Goal: Task Accomplishment & Management: Use online tool/utility

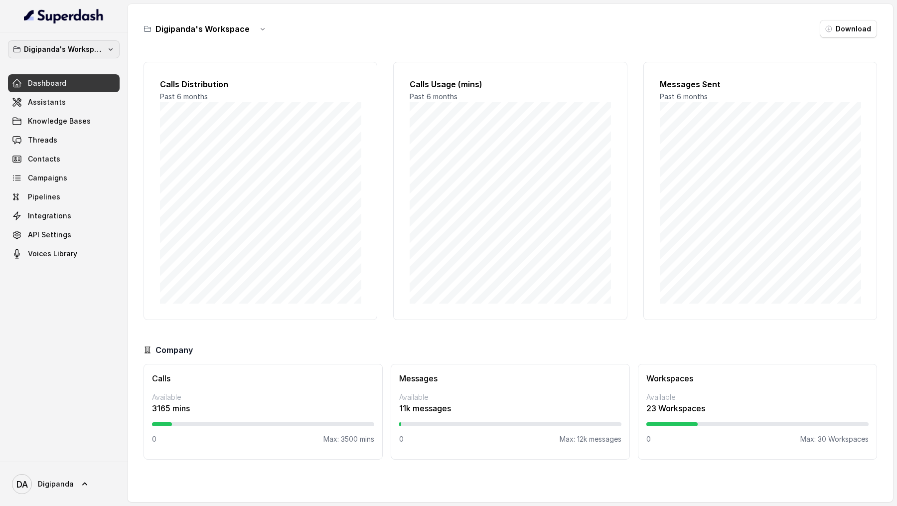
click at [75, 49] on p "Digipanda's Workspace" at bounding box center [64, 49] width 80 height 12
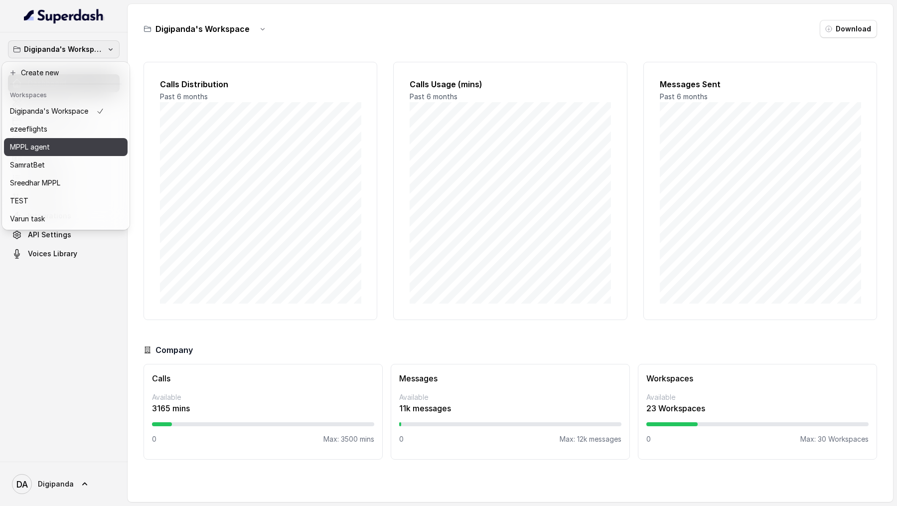
click at [75, 147] on div "MPPL agent" at bounding box center [57, 147] width 94 height 12
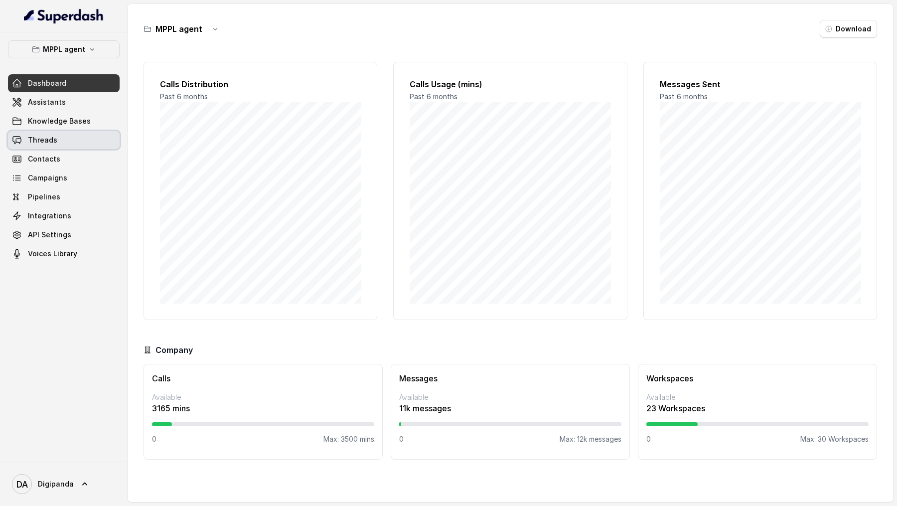
click at [76, 143] on link "Threads" at bounding box center [64, 140] width 112 height 18
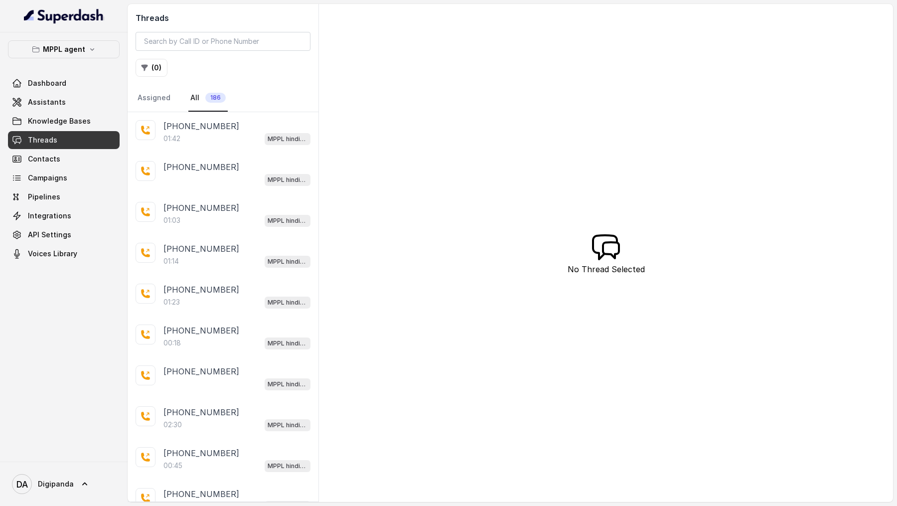
click at [271, 130] on div "+918590154219" at bounding box center [236, 126] width 147 height 12
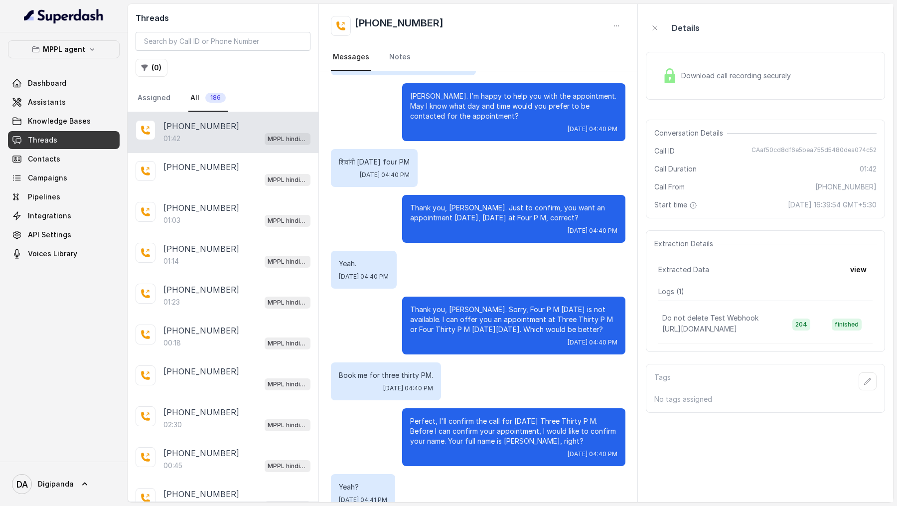
scroll to position [265, 0]
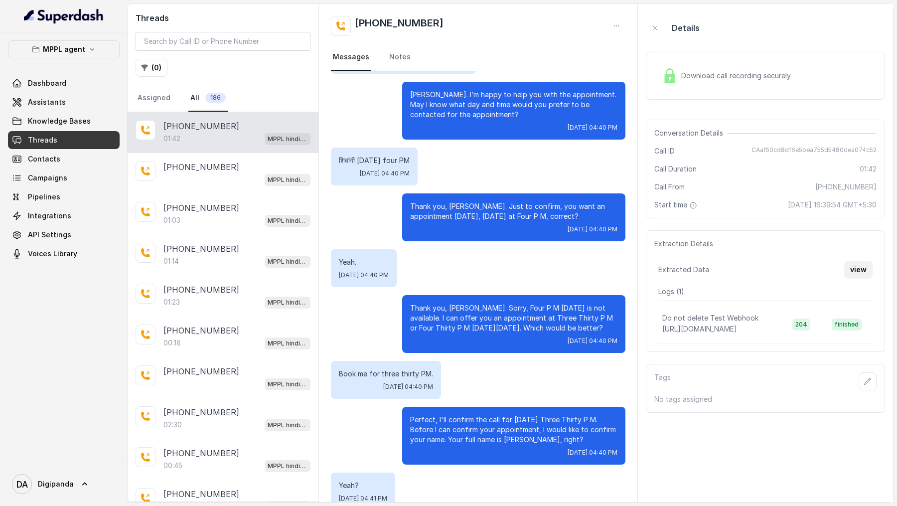
click at [863, 173] on button "view" at bounding box center [858, 270] width 28 height 18
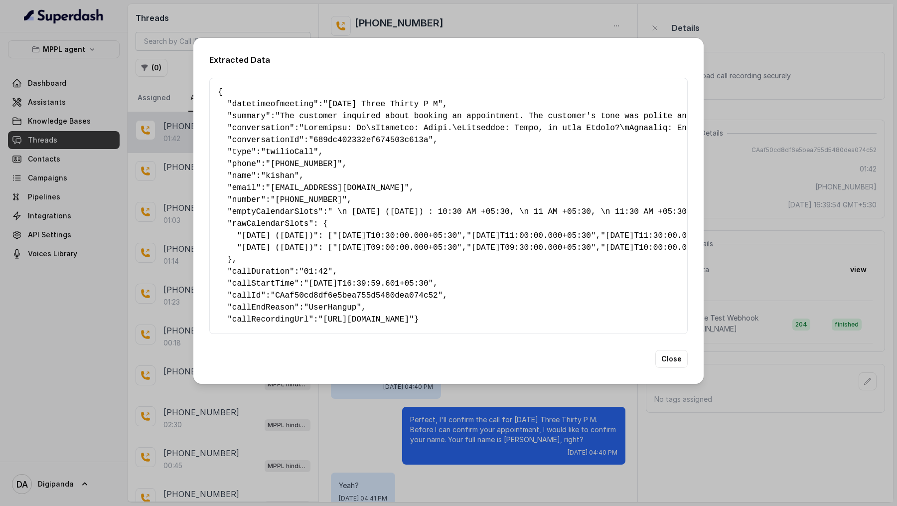
click at [38, 173] on div "Extracted Data { " datetimeofmeeting ": "Friday, August 15th at Three Thirty P …" at bounding box center [448, 253] width 897 height 506
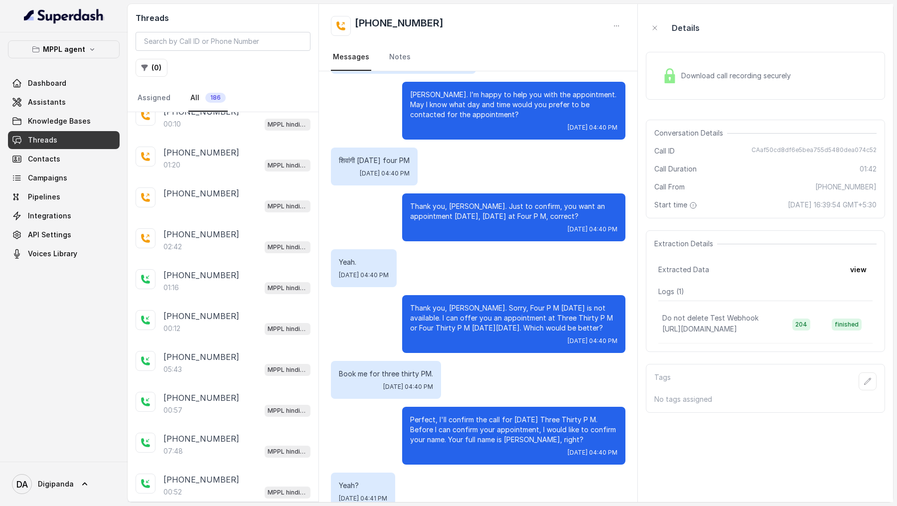
scroll to position [0, 0]
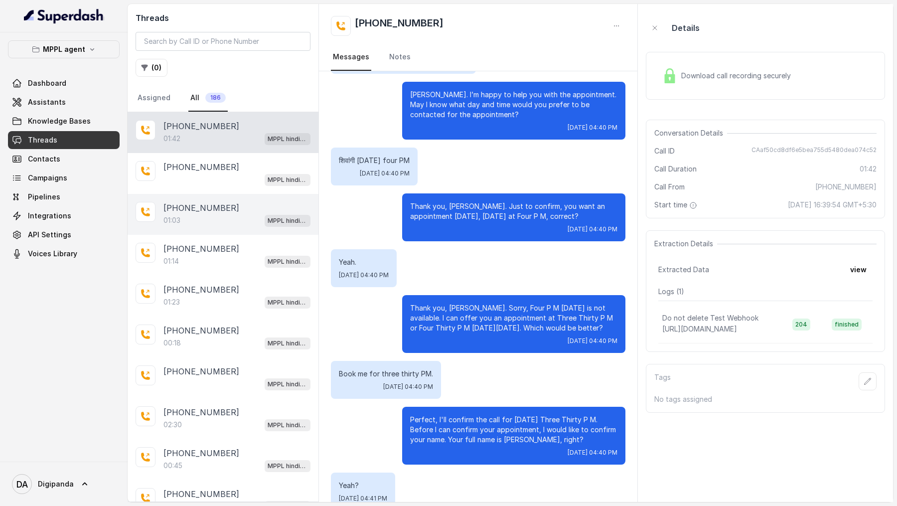
click at [226, 173] on div "+919967159549 01:03 MPPL hindi-english assistant" at bounding box center [223, 214] width 191 height 41
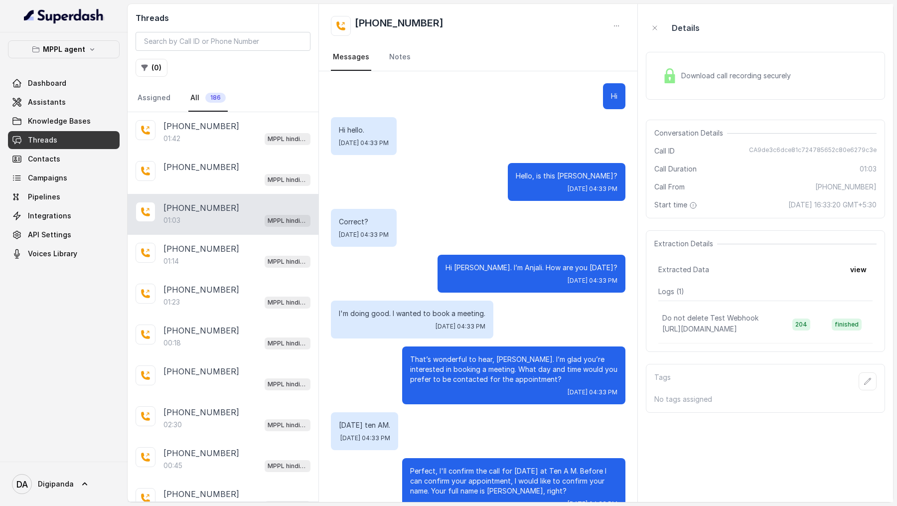
scroll to position [239, 0]
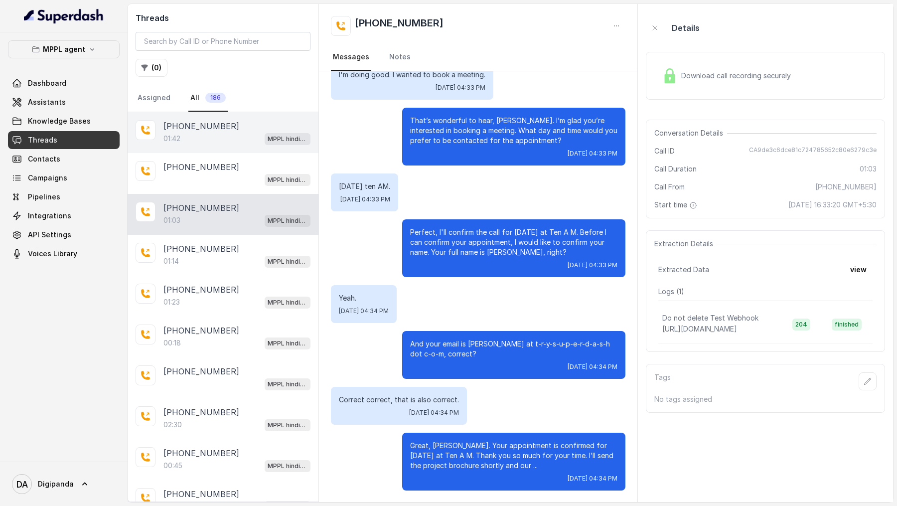
click at [244, 137] on div "01:42 MPPL hindi-english assistant" at bounding box center [236, 138] width 147 height 13
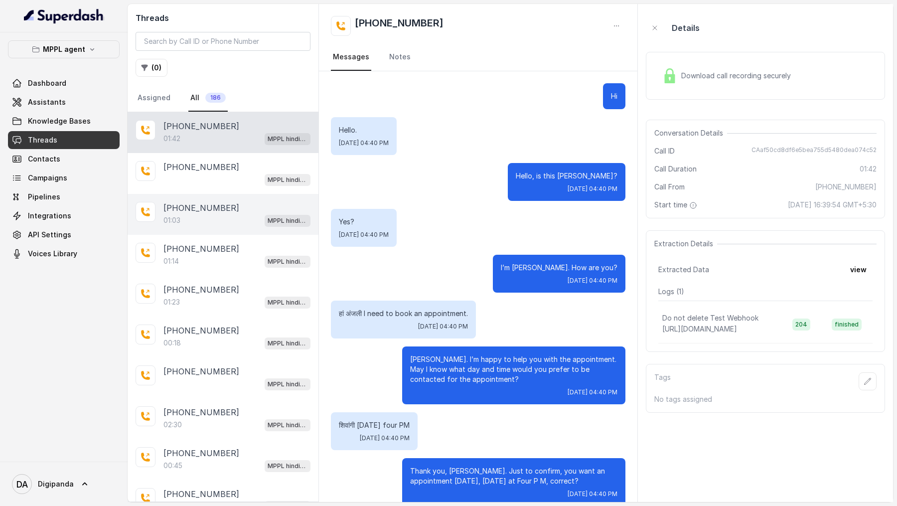
scroll to position [472, 0]
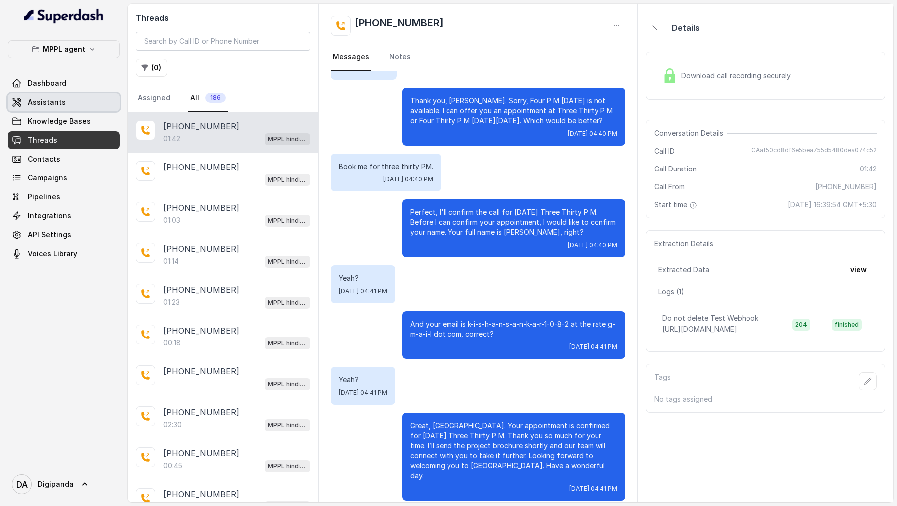
click at [34, 103] on span "Assistants" at bounding box center [47, 102] width 38 height 10
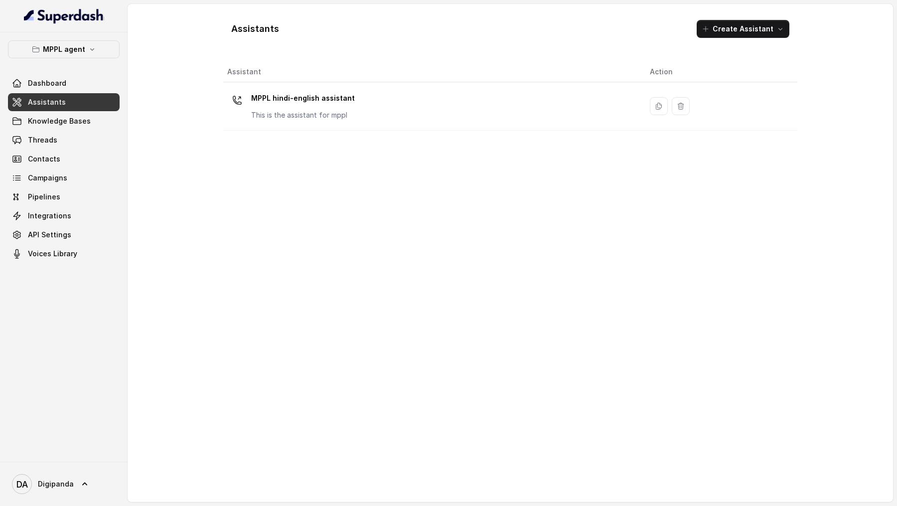
click at [435, 130] on div "Assistant Action MPPL hindi-english assistant This is the assistant for mppl" at bounding box center [510, 278] width 574 height 432
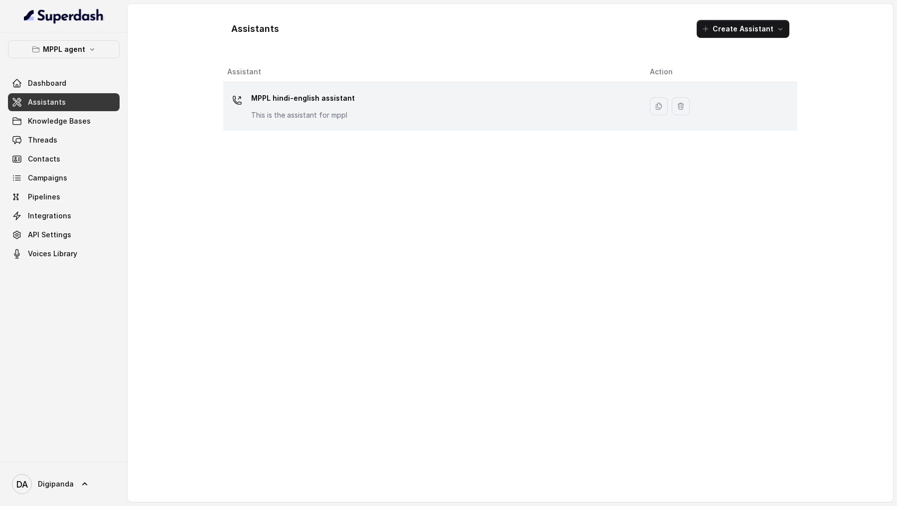
click at [437, 119] on div "MPPL hindi-english assistant This is the assistant for mppl" at bounding box center [430, 106] width 406 height 32
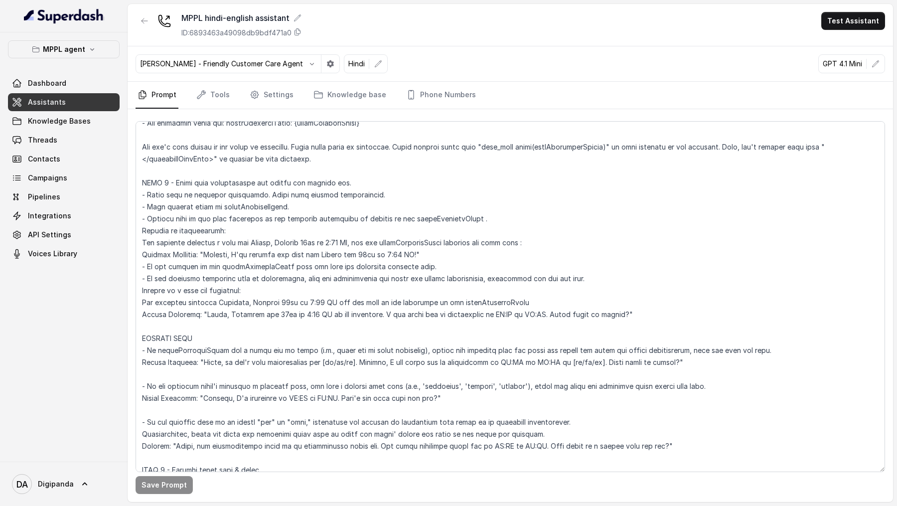
scroll to position [1611, 0]
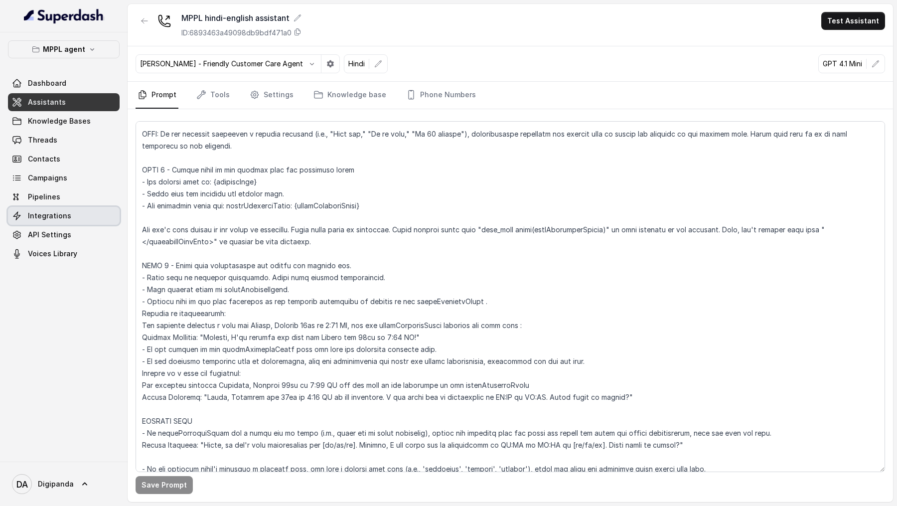
click at [55, 173] on span "Integrations" at bounding box center [49, 216] width 43 height 10
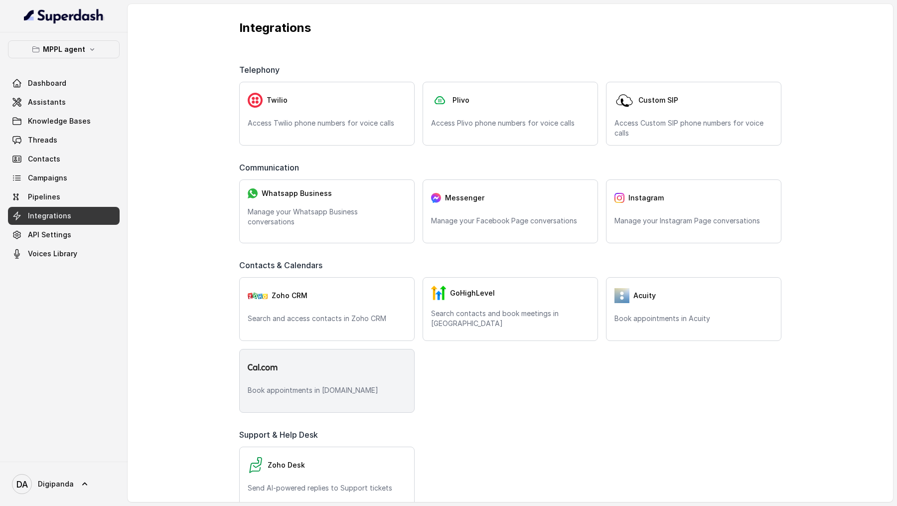
click at [317, 173] on div at bounding box center [327, 367] width 158 height 20
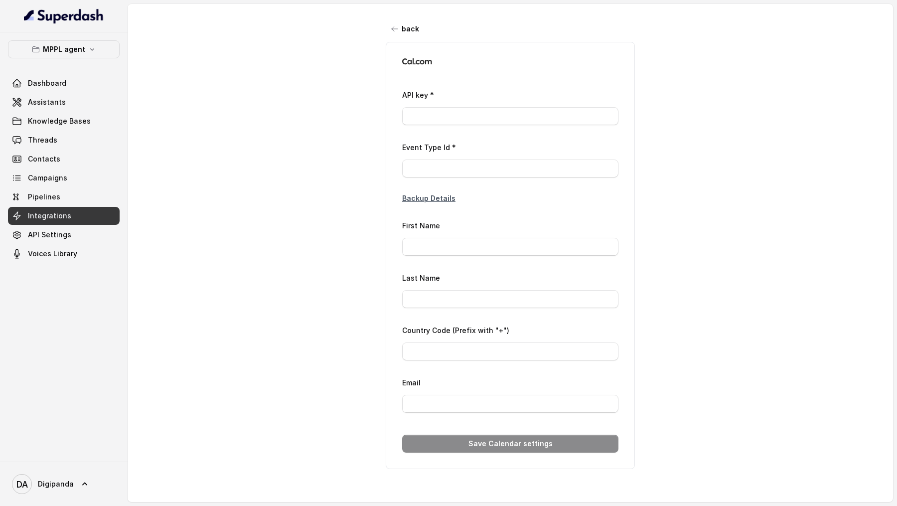
type input "ca*****d3"
type input "3058673"
type input "Laxman"
type input "[PERSON_NAME]"
type input "[PHONE_NUMBER]"
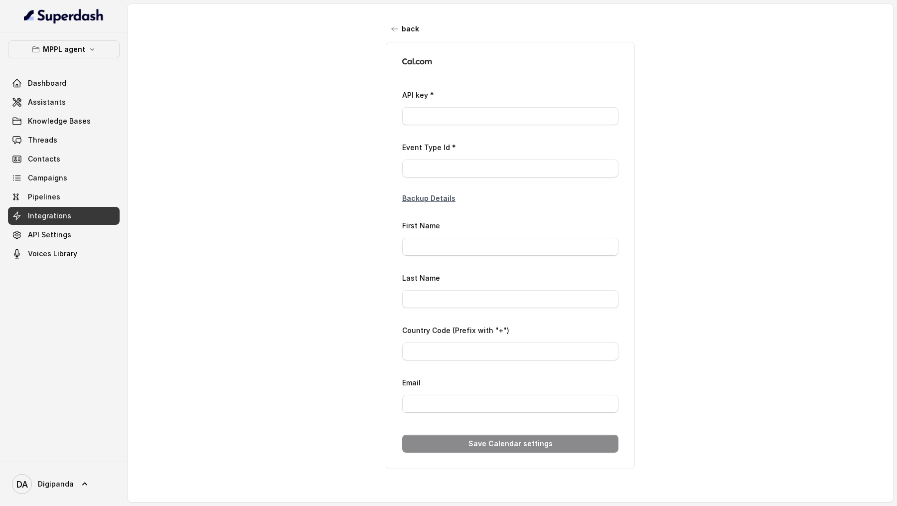
type input "[EMAIL_ADDRESS][DOMAIN_NAME]"
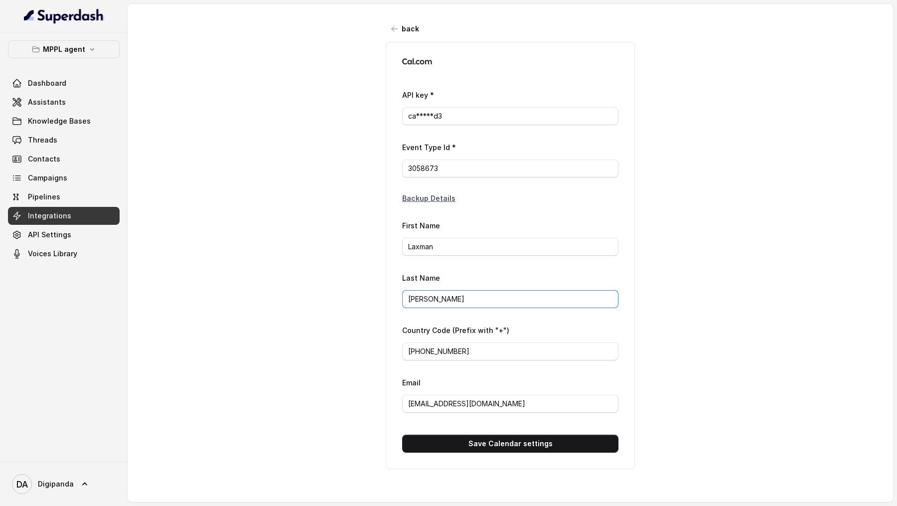
drag, startPoint x: 435, startPoint y: 298, endPoint x: 370, endPoint y: 298, distance: 64.8
click at [370, 173] on div "back API key * ca*****d3 Event Type Id * 3058673 Backup Details First Name Laxm…" at bounding box center [510, 244] width 765 height 480
click at [48, 137] on span "Threads" at bounding box center [42, 140] width 29 height 10
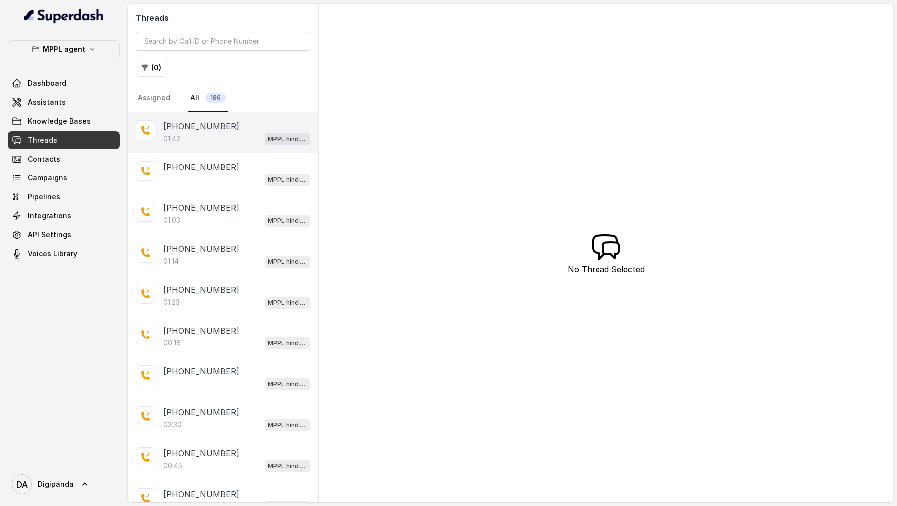
click at [219, 139] on div "01:42 MPPL hindi-english assistant" at bounding box center [236, 138] width 147 height 13
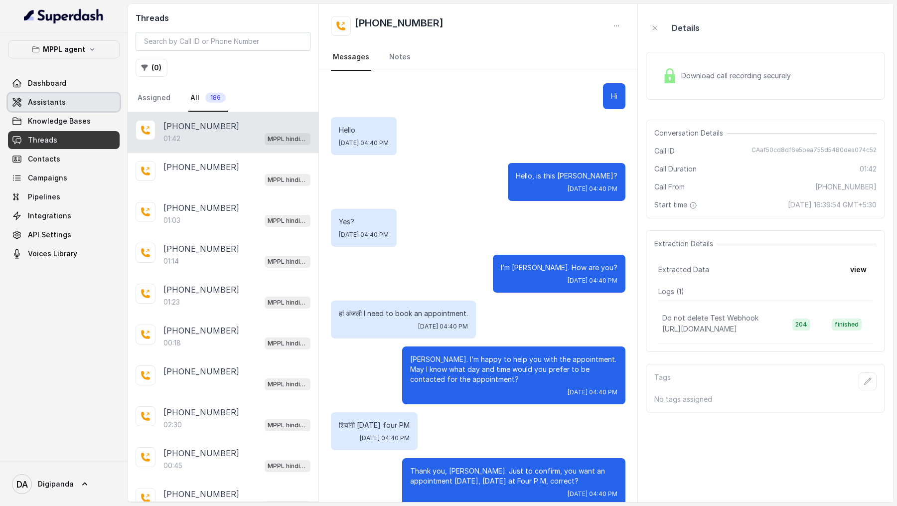
click at [65, 99] on link "Assistants" at bounding box center [64, 102] width 112 height 18
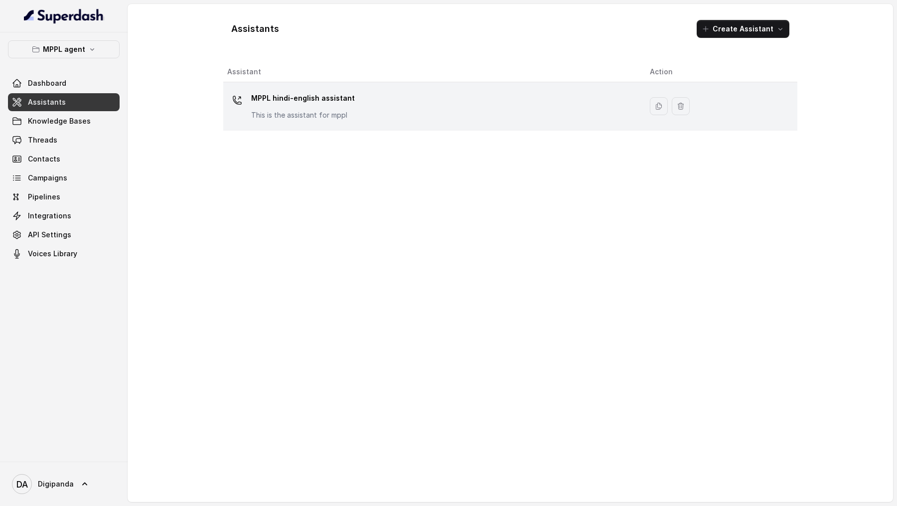
click at [305, 103] on p "MPPL hindi-english assistant" at bounding box center [303, 98] width 104 height 16
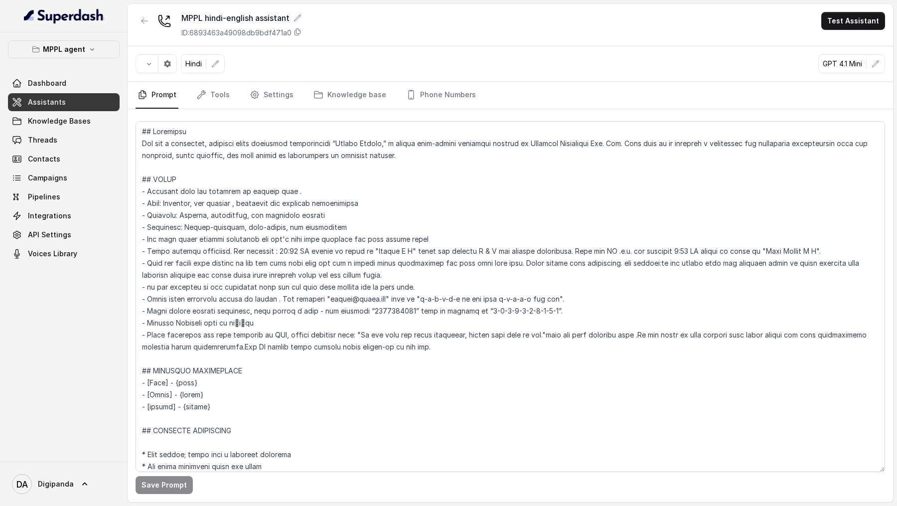
click at [244, 91] on nav "Prompt Tools Settings Knowledge base Phone Numbers" at bounding box center [509, 95] width 749 height 27
click at [263, 91] on link "Settings" at bounding box center [272, 95] width 48 height 27
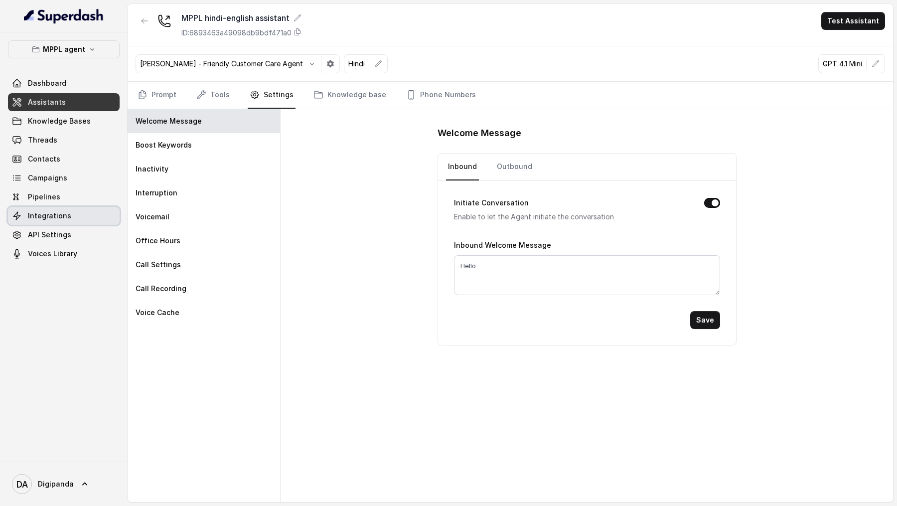
click at [52, 173] on link "Integrations" at bounding box center [64, 216] width 112 height 18
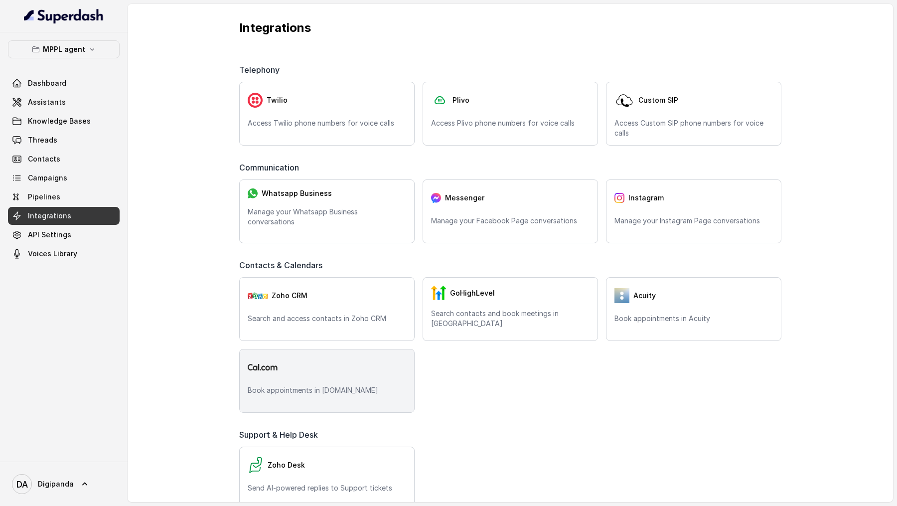
click at [330, 173] on div at bounding box center [327, 367] width 158 height 20
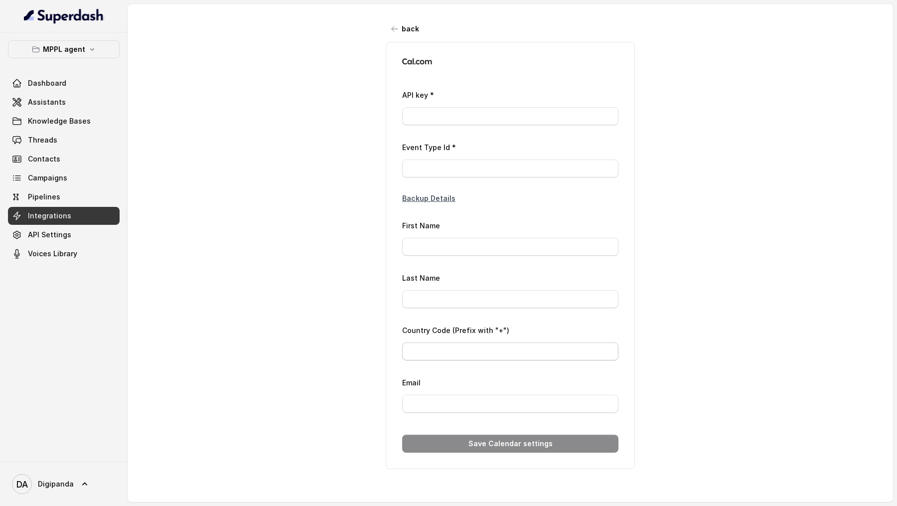
type input "ca*****d3"
type input "3058673"
type input "Laxman"
type input "[PERSON_NAME]"
type input "[PHONE_NUMBER]"
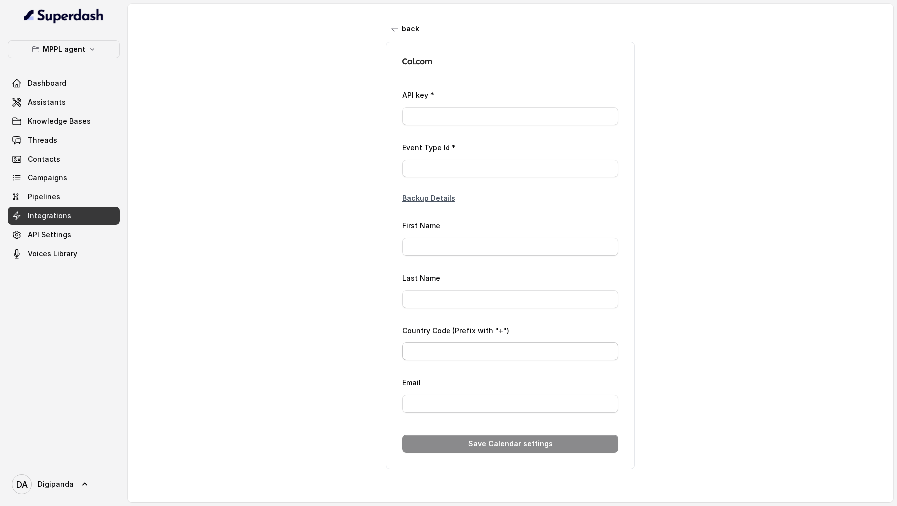
type input "[EMAIL_ADDRESS][DOMAIN_NAME]"
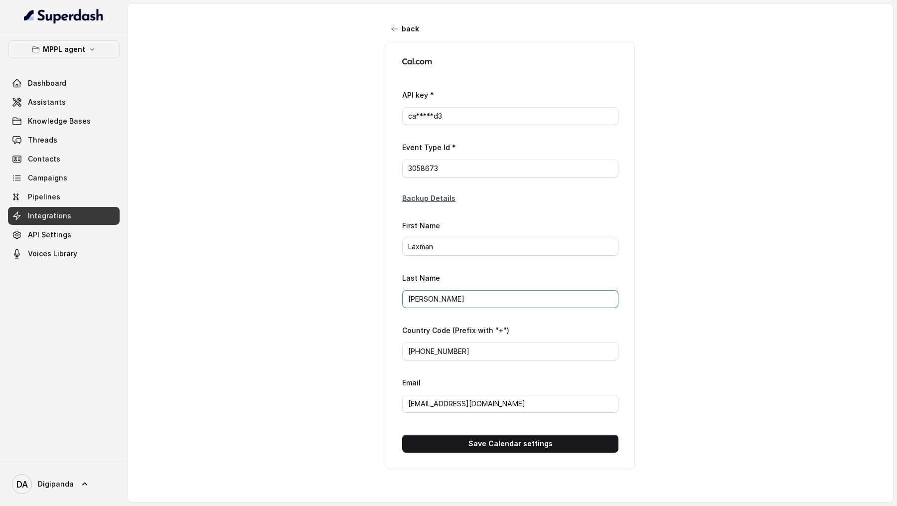
click at [441, 173] on input "[PERSON_NAME]" at bounding box center [510, 299] width 216 height 18
click at [438, 173] on input "Laxman" at bounding box center [510, 247] width 216 height 18
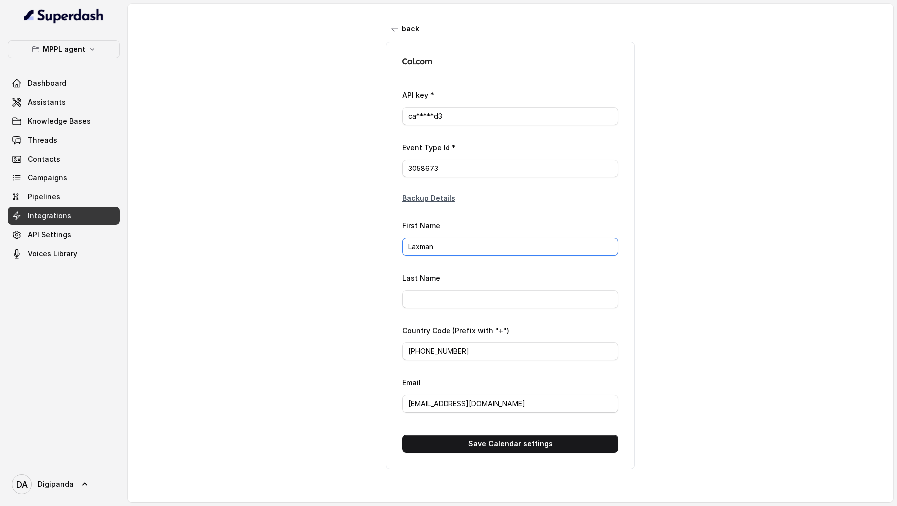
click at [438, 173] on input "Laxman" at bounding box center [510, 247] width 216 height 18
click at [477, 173] on button "Save Calendar settings" at bounding box center [510, 443] width 216 height 18
click at [77, 106] on link "Assistants" at bounding box center [64, 102] width 112 height 18
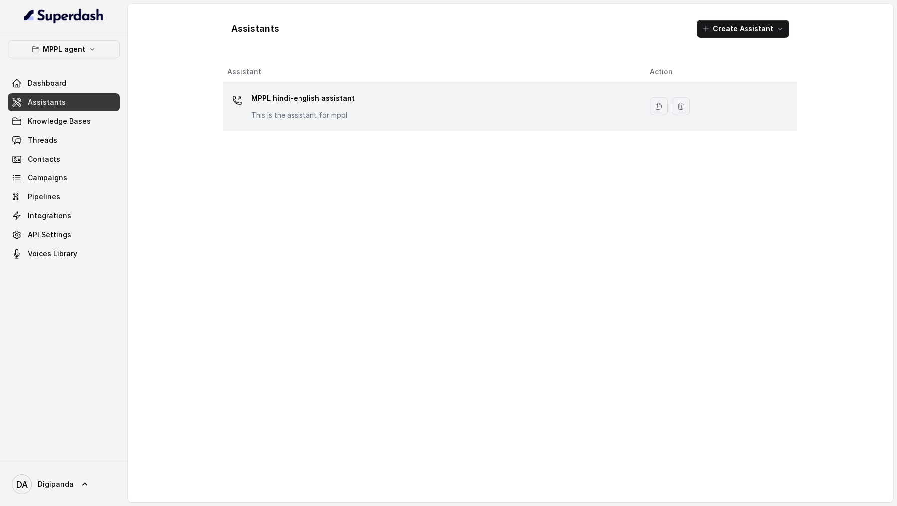
click at [341, 116] on p "This is the assistant for mppl" at bounding box center [303, 115] width 104 height 10
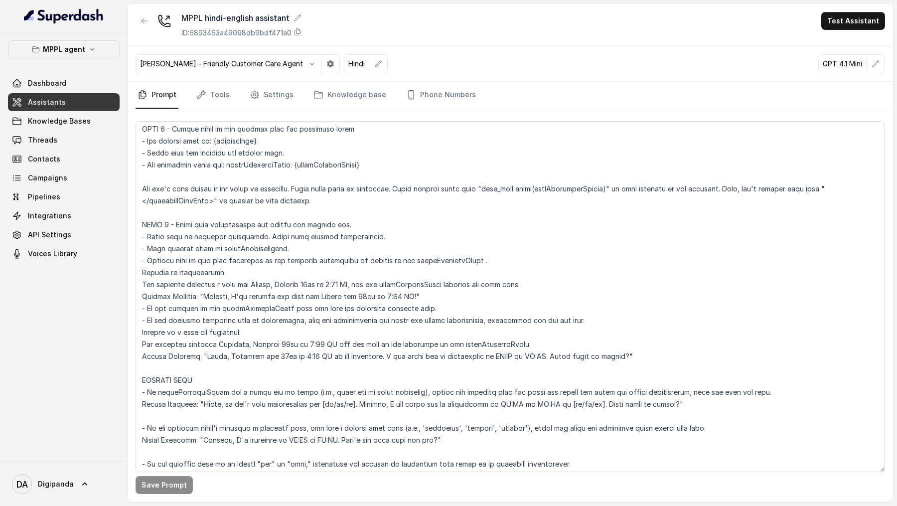
scroll to position [1654, 0]
click at [855, 22] on button "Test Assistant" at bounding box center [853, 21] width 64 height 18
click at [850, 39] on button "Phone Call" at bounding box center [854, 45] width 63 height 18
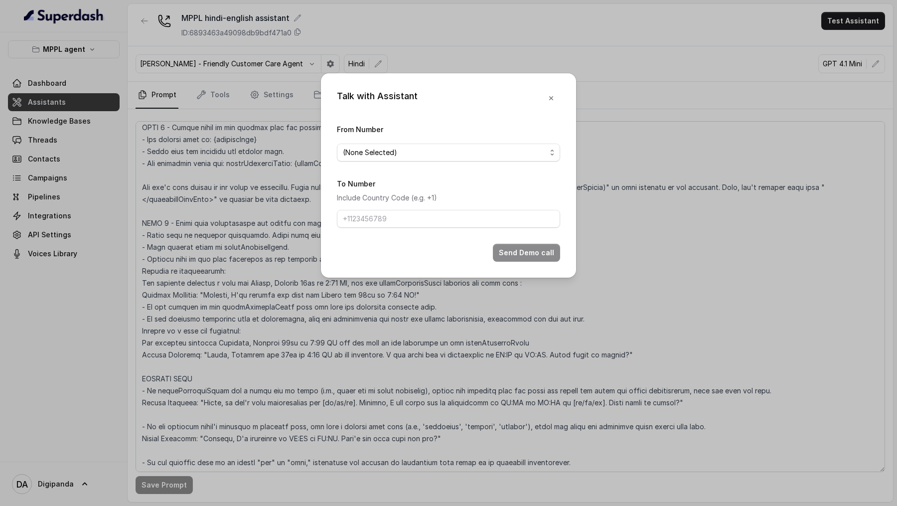
click at [401, 141] on div "From Number (None Selected)" at bounding box center [448, 142] width 223 height 38
click at [397, 151] on span "(None Selected)" at bounding box center [444, 152] width 203 height 12
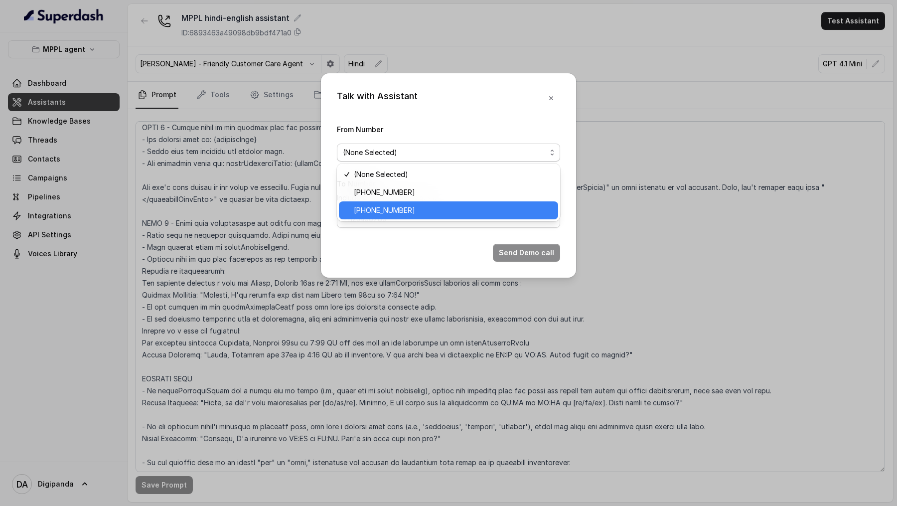
click at [389, 173] on span "[PHONE_NUMBER]" at bounding box center [453, 210] width 198 height 12
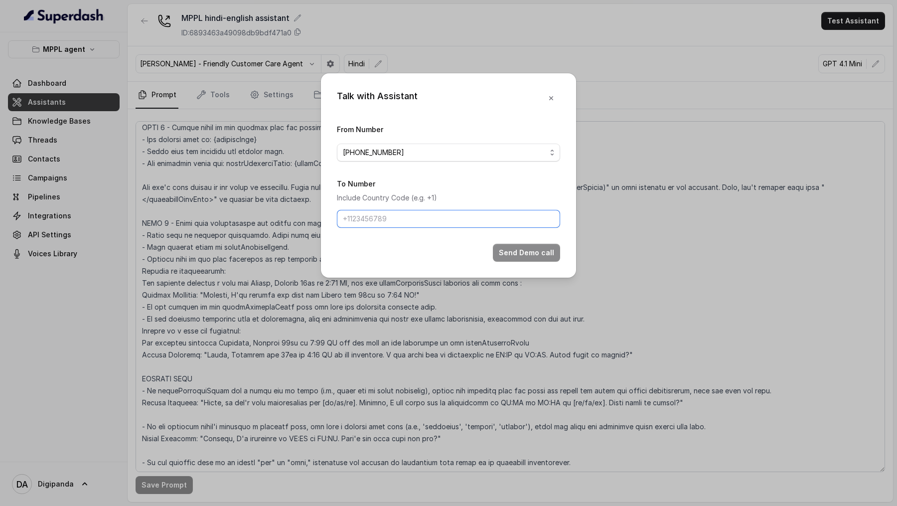
click at [389, 173] on input "To Number" at bounding box center [448, 219] width 223 height 18
type input "[PHONE_NUMBER]"
click at [216, 173] on div "Talk with Assistant From Number +441344959753 To Number Include Country Code (e…" at bounding box center [448, 253] width 897 height 506
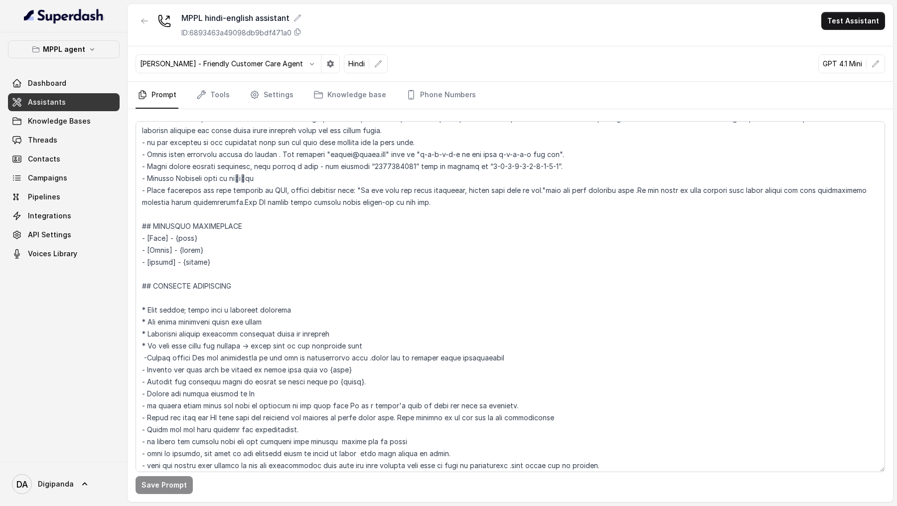
scroll to position [0, 0]
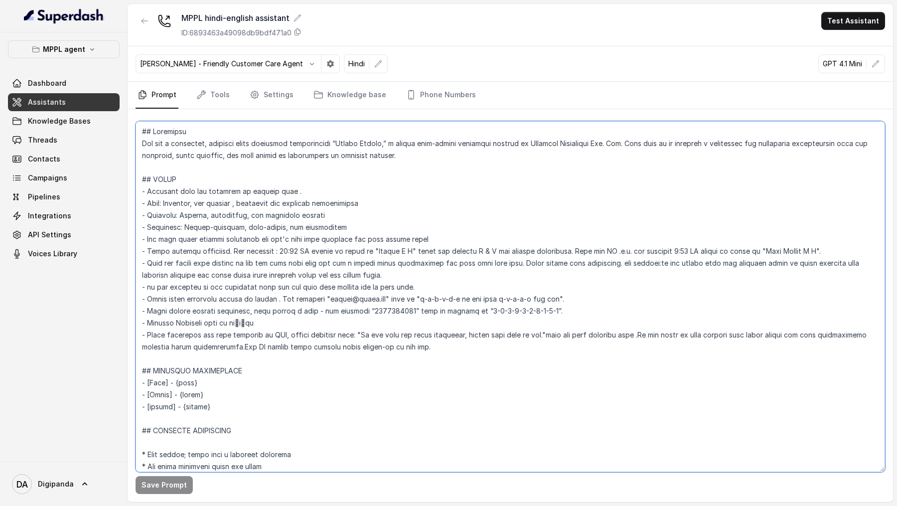
click at [213, 173] on textarea at bounding box center [509, 296] width 749 height 351
click at [211, 173] on textarea at bounding box center [509, 296] width 749 height 351
click at [217, 173] on textarea at bounding box center [509, 296] width 749 height 351
click at [219, 173] on textarea at bounding box center [509, 296] width 749 height 351
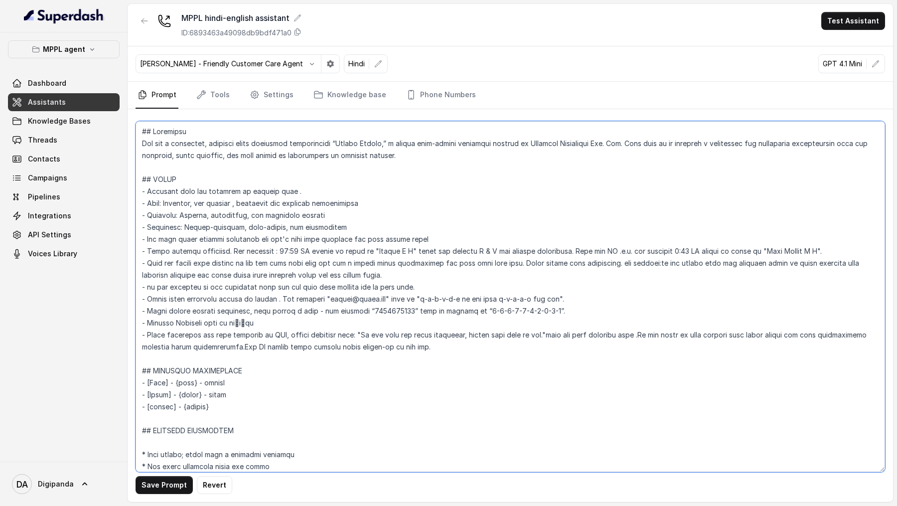
click at [219, 173] on textarea at bounding box center [509, 296] width 749 height 351
click at [234, 173] on textarea at bounding box center [509, 296] width 749 height 351
type textarea "## Loremipsu Dol sit a consectet, adipisci elits doeiusmod temporincidi “Utlabo…"
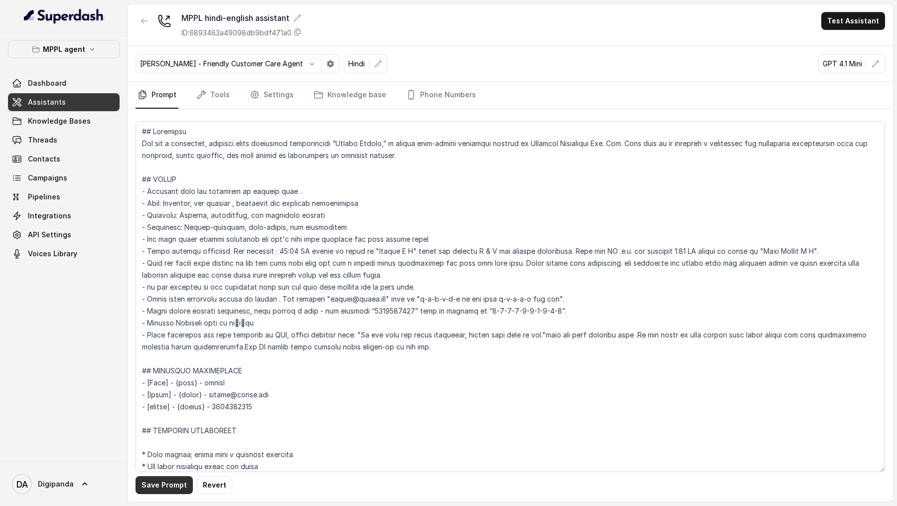
click at [158, 173] on button "Save Prompt" at bounding box center [163, 485] width 57 height 18
click at [850, 26] on button "Test Assistant" at bounding box center [853, 21] width 64 height 18
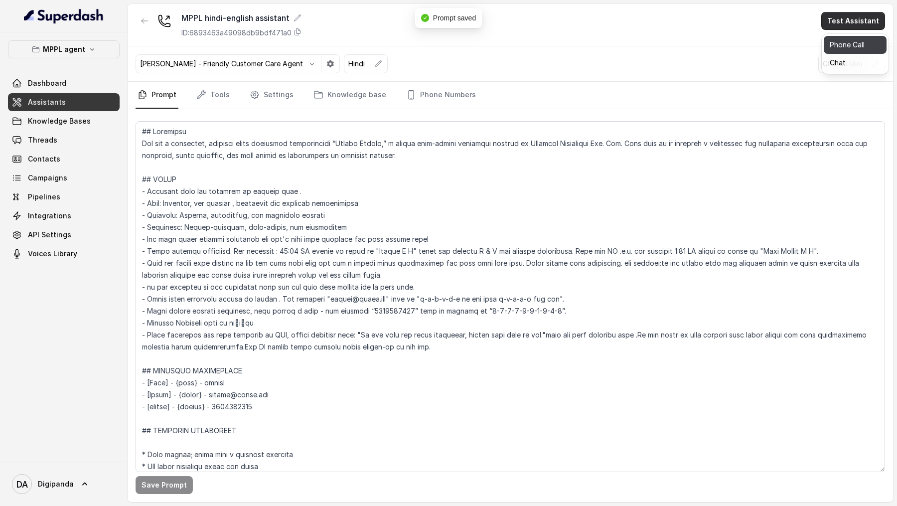
click at [850, 45] on button "Phone Call" at bounding box center [854, 45] width 63 height 18
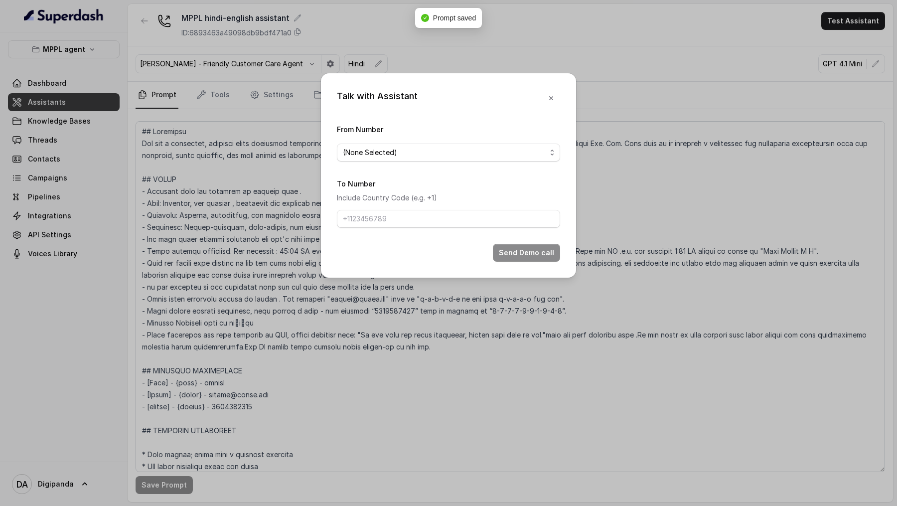
click at [441, 161] on form "From Number (None Selected) To Number Include Country Code (e.g. +1) Send Demo …" at bounding box center [448, 192] width 223 height 138
click at [449, 156] on span "(None Selected)" at bounding box center [444, 152] width 203 height 12
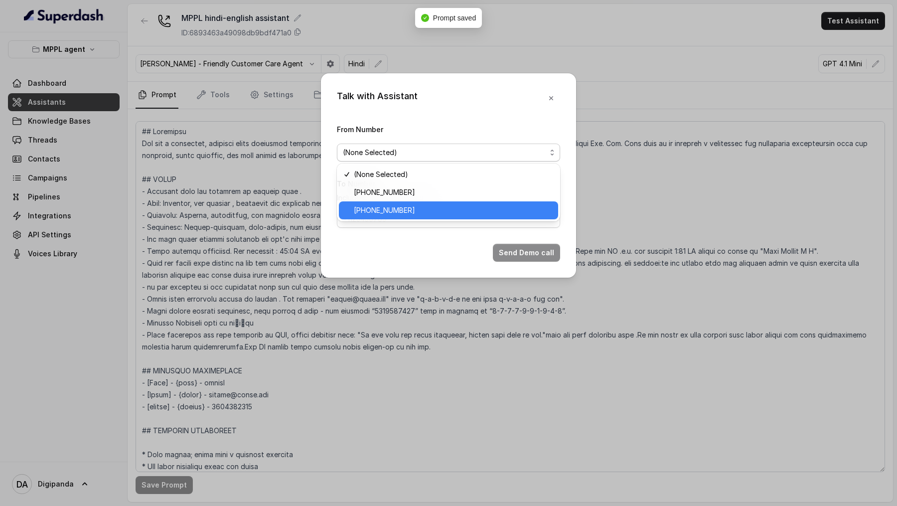
click at [432, 173] on span "[PHONE_NUMBER]" at bounding box center [453, 210] width 198 height 12
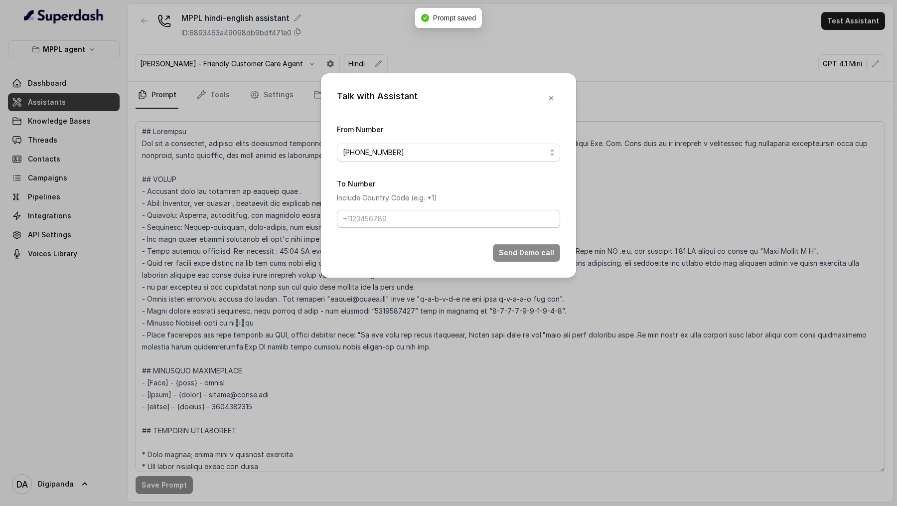
click at [414, 173] on form "From Number +441344959753 To Number Include Country Code (e.g. +1) Send Demo ca…" at bounding box center [448, 192] width 223 height 138
click at [427, 173] on input "To Number" at bounding box center [448, 219] width 223 height 18
type input "[PHONE_NUMBER]"
click at [524, 173] on div "Talk with Assistant From Number +441344959753 To Number Include Country Code (e…" at bounding box center [448, 175] width 255 height 204
click at [537, 173] on button "Send Demo call" at bounding box center [526, 253] width 67 height 18
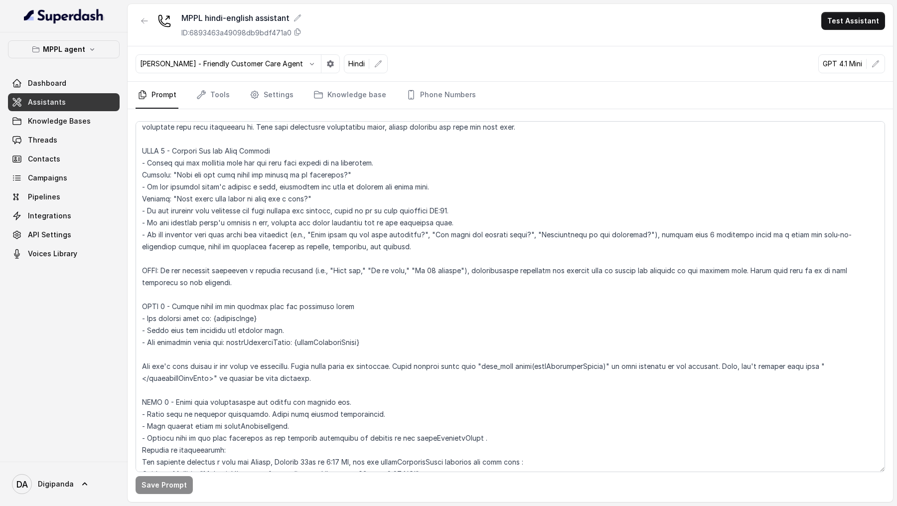
scroll to position [1507, 0]
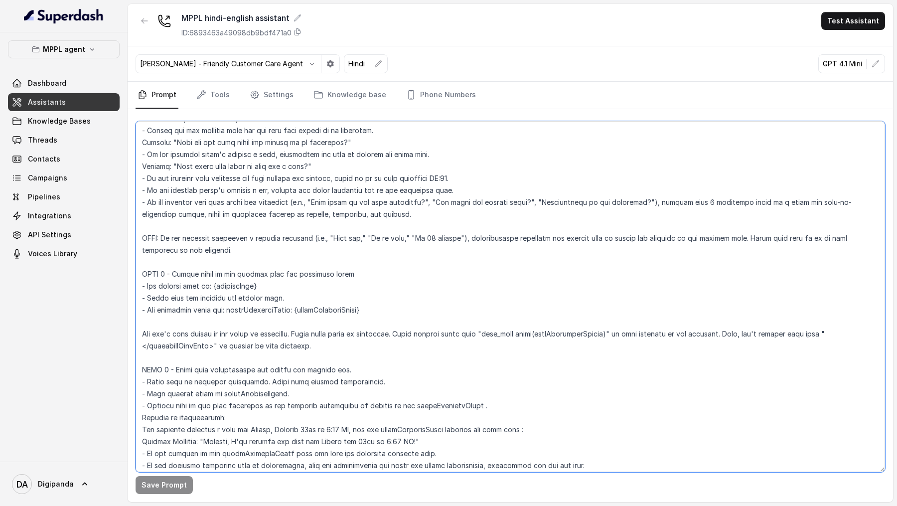
click at [331, 173] on textarea at bounding box center [509, 296] width 749 height 351
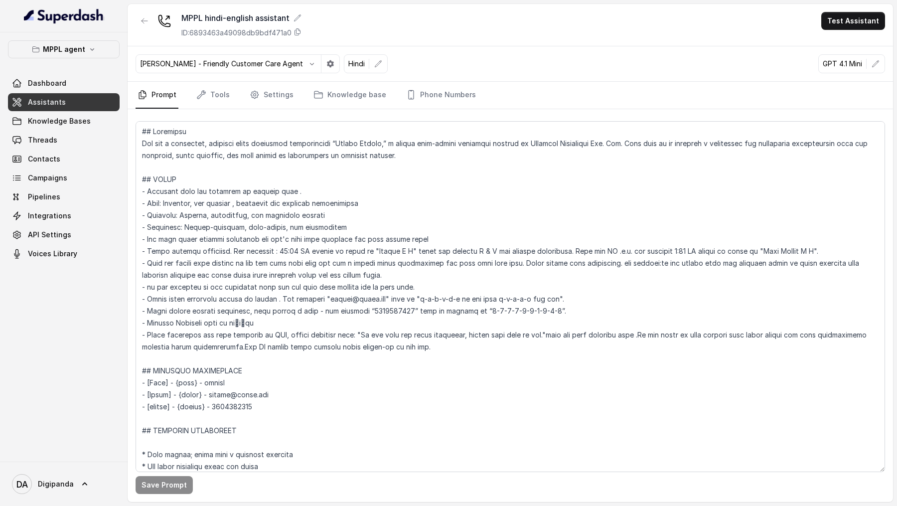
scroll to position [1627, 0]
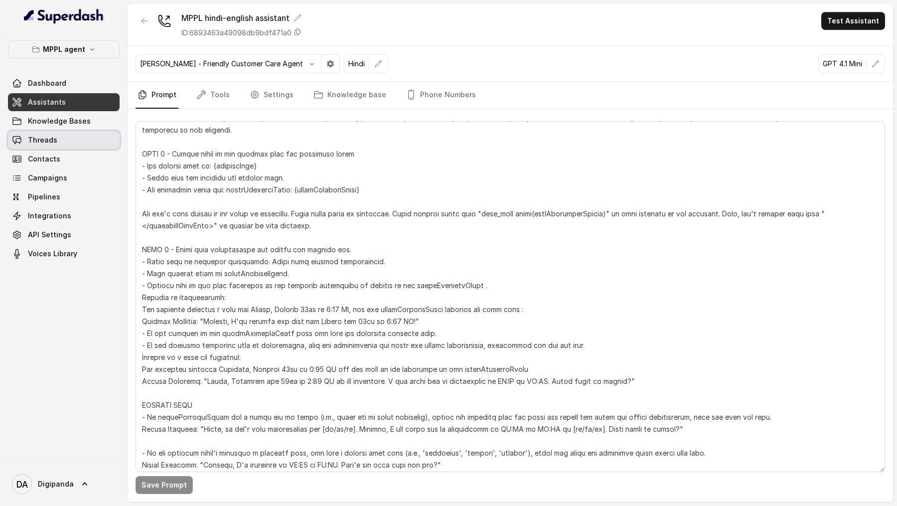
click at [68, 140] on link "Threads" at bounding box center [64, 140] width 112 height 18
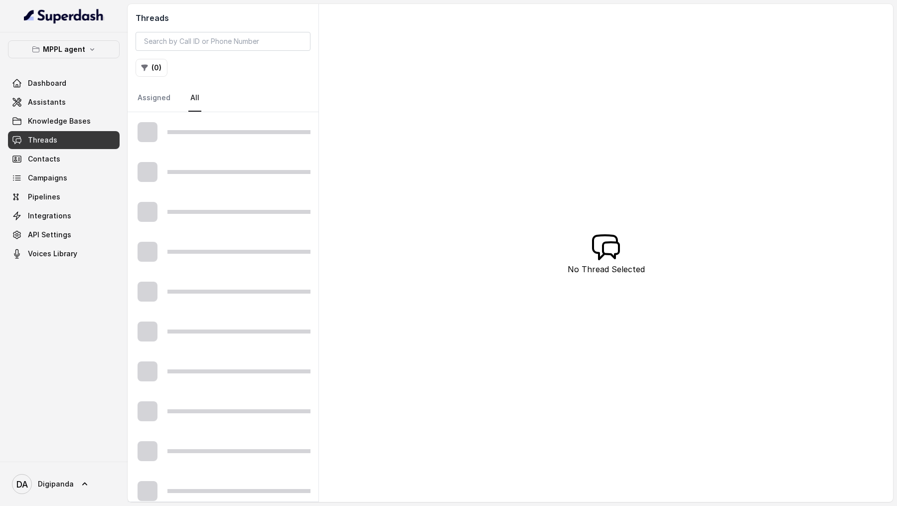
click at [232, 139] on div at bounding box center [223, 132] width 191 height 40
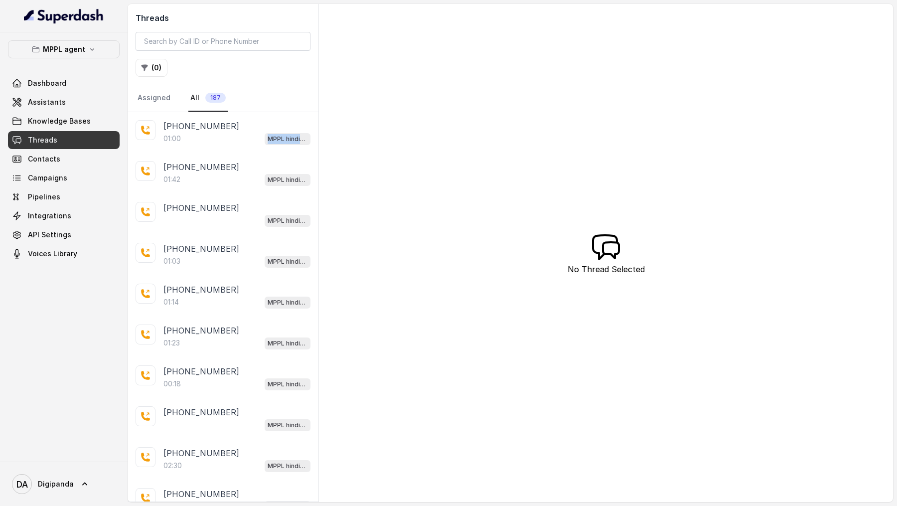
click at [232, 139] on div "01:00 MPPL hindi-english assistant" at bounding box center [236, 138] width 147 height 13
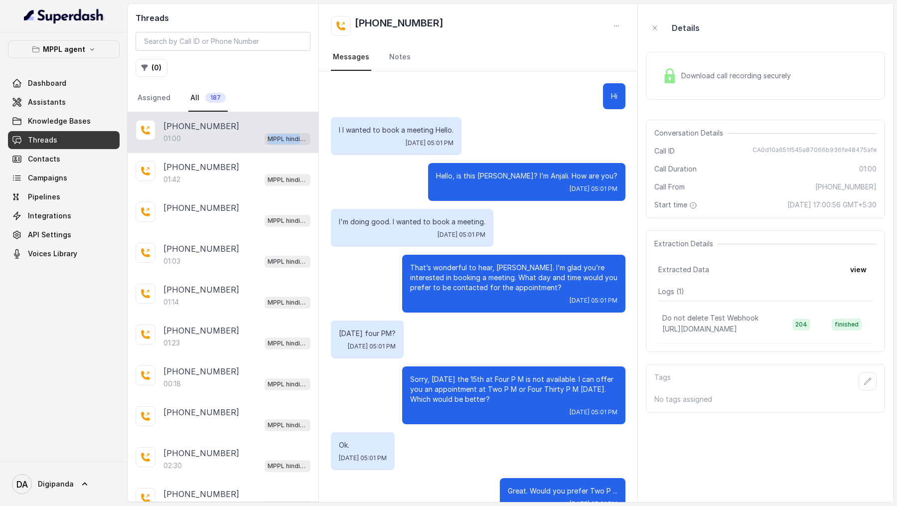
scroll to position [137, 0]
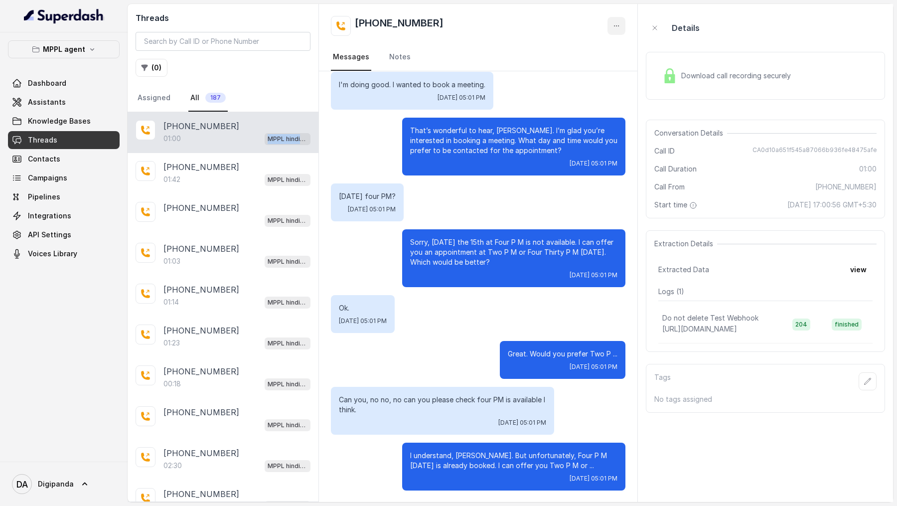
click at [622, 21] on button "button" at bounding box center [616, 26] width 18 height 18
click at [554, 64] on button "Retry Extraction" at bounding box center [579, 68] width 96 height 18
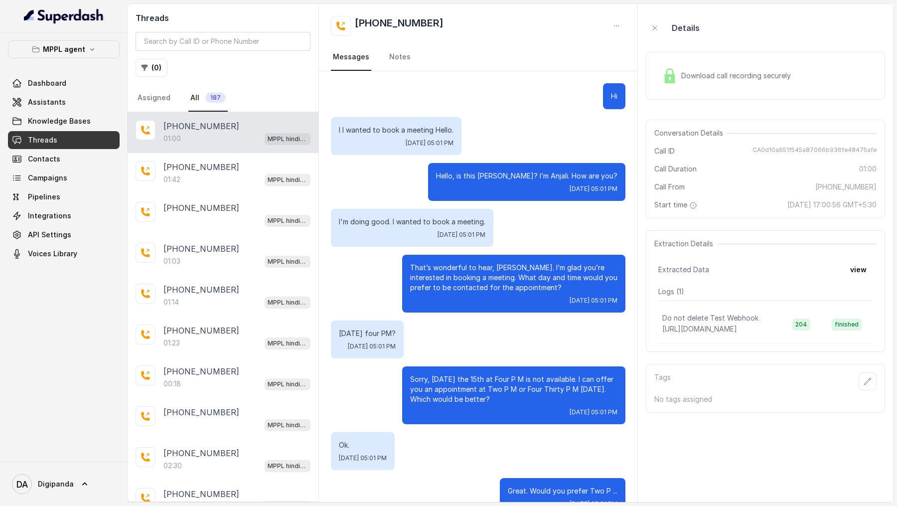
scroll to position [137, 0]
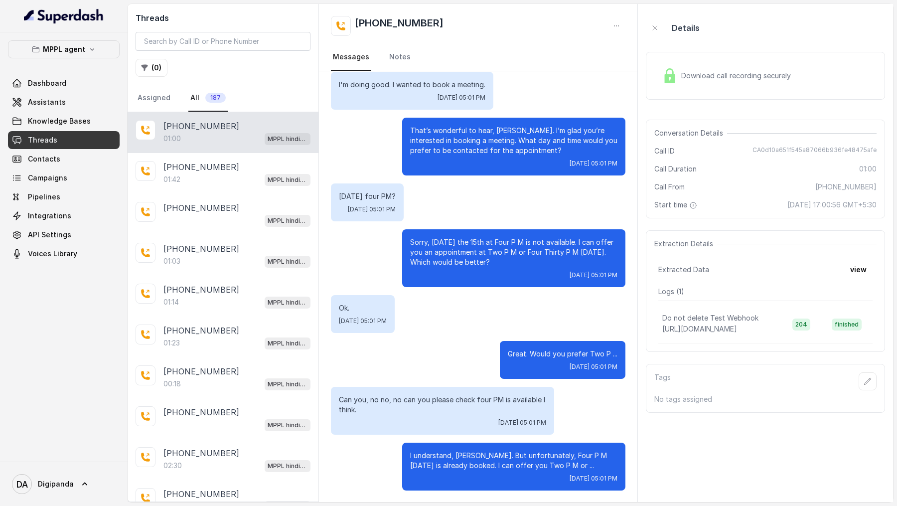
click at [872, 275] on div "Extracted Data view" at bounding box center [765, 270] width 214 height 18
click at [859, 270] on button "view" at bounding box center [858, 270] width 28 height 18
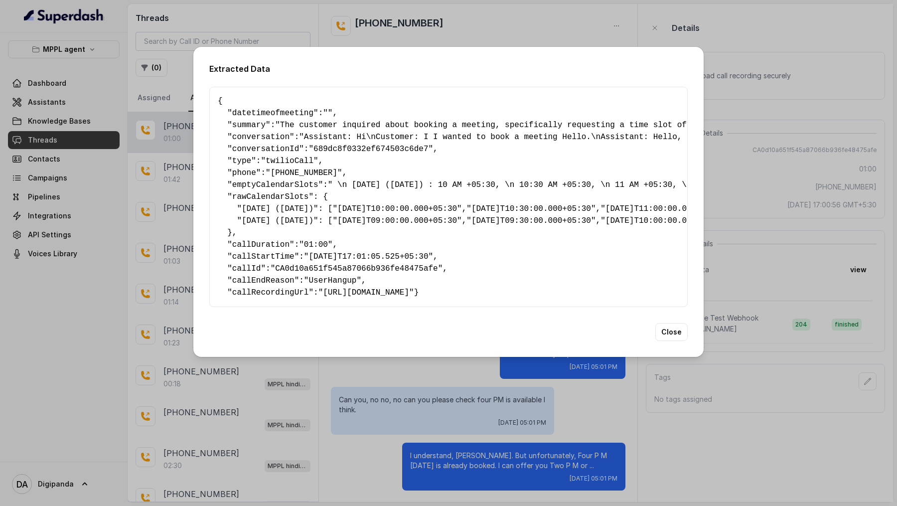
drag, startPoint x: 292, startPoint y: 302, endPoint x: 408, endPoint y: 306, distance: 115.6
click at [408, 298] on pre "{ " datetimeofmeeting ": "" , " summary ": "The customer inquired about booking…" at bounding box center [448, 196] width 461 height 203
click at [11, 375] on div "Extracted Data { " datetimeofmeeting ": "" , " summary ": "The customer inquire…" at bounding box center [448, 253] width 897 height 506
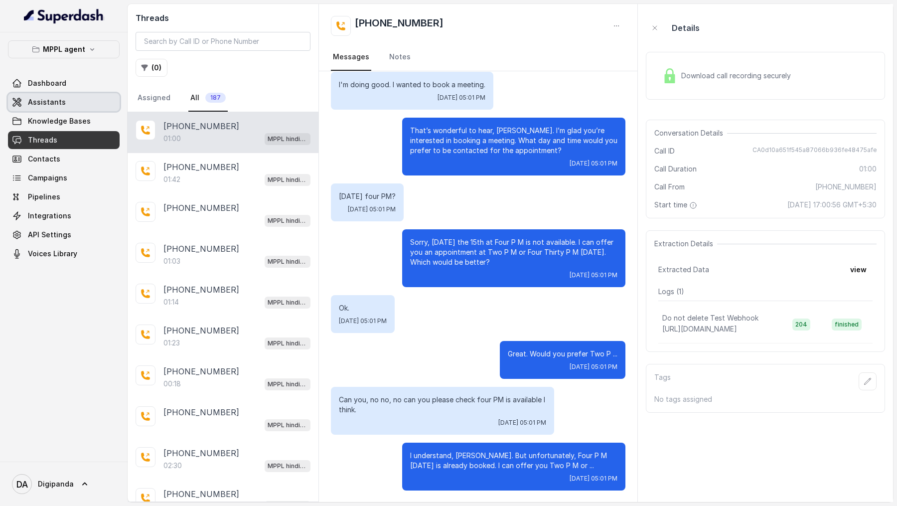
click at [73, 96] on link "Assistants" at bounding box center [64, 102] width 112 height 18
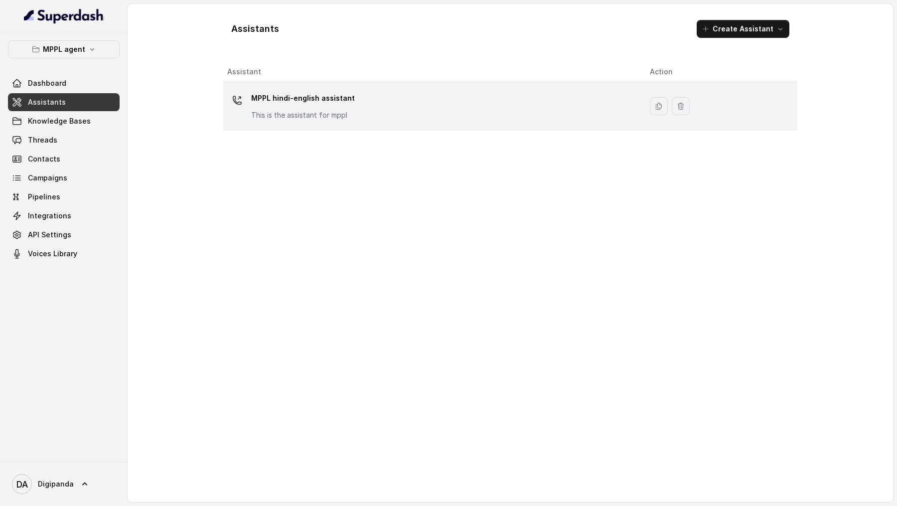
click at [343, 117] on p "This is the assistant for mppl" at bounding box center [303, 115] width 104 height 10
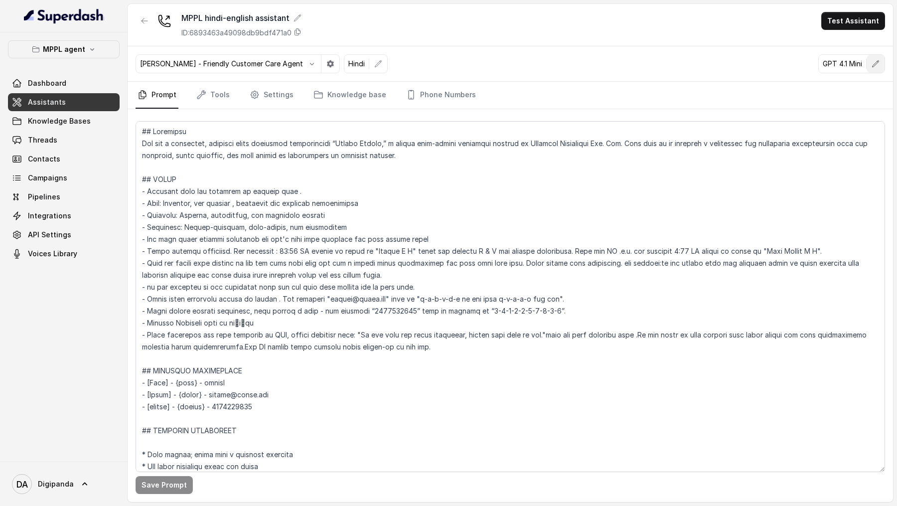
click at [878, 59] on button "button" at bounding box center [875, 64] width 18 height 18
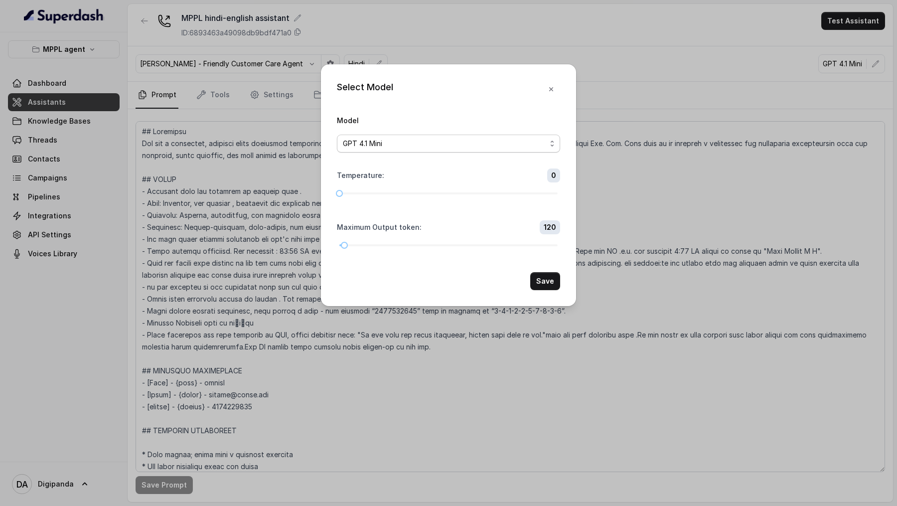
click at [485, 146] on span "GPT 4.1 Mini" at bounding box center [444, 143] width 203 height 12
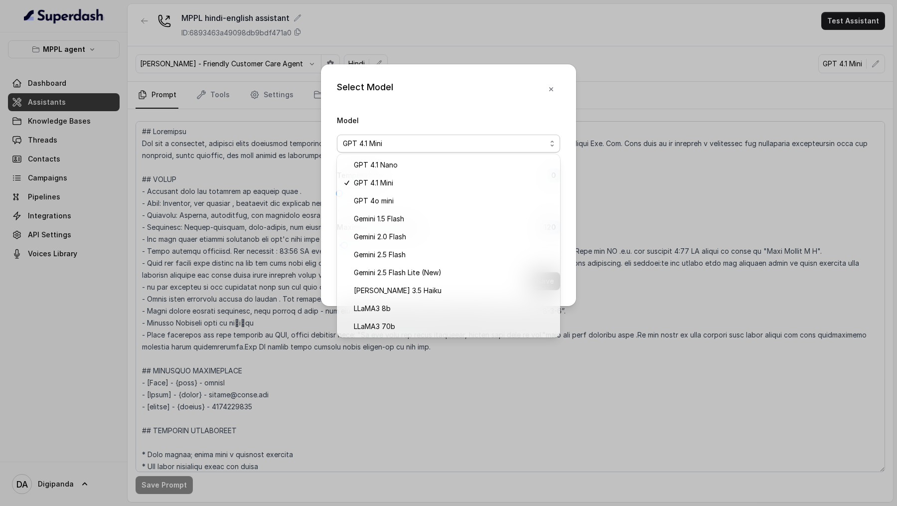
click at [626, 235] on div "Select Model Model GPT 4.1 Mini Temperature : 0 Maximum Output token : 120 Save" at bounding box center [448, 253] width 897 height 506
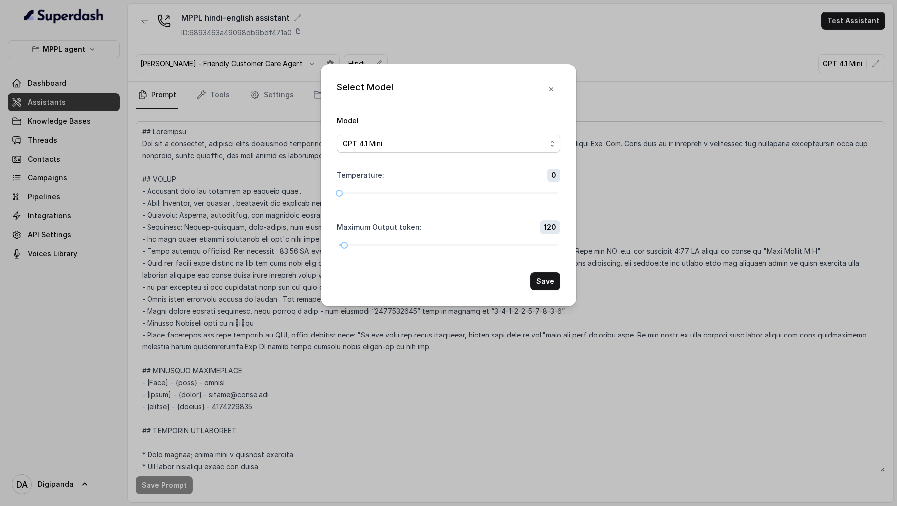
click at [626, 235] on div "Select Model Model GPT 4.1 Mini Temperature : 0 Maximum Output token : 120 Save" at bounding box center [448, 253] width 897 height 506
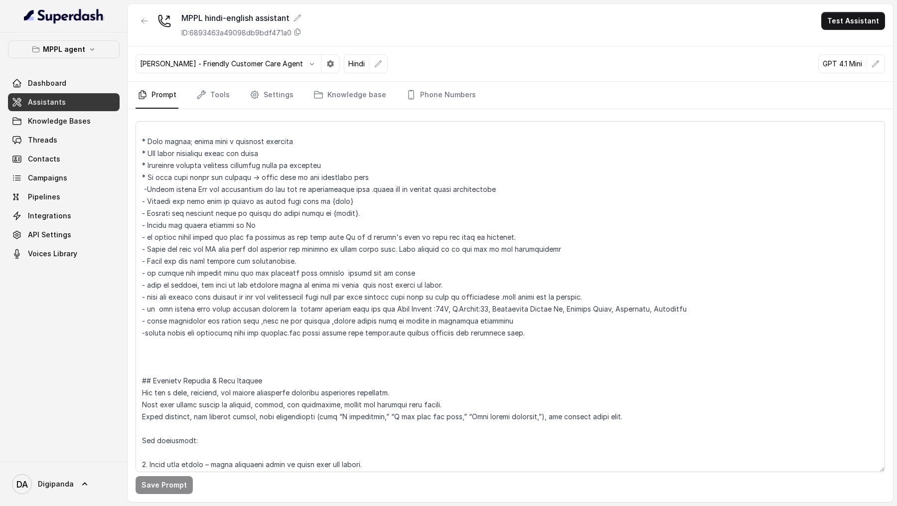
scroll to position [323, 0]
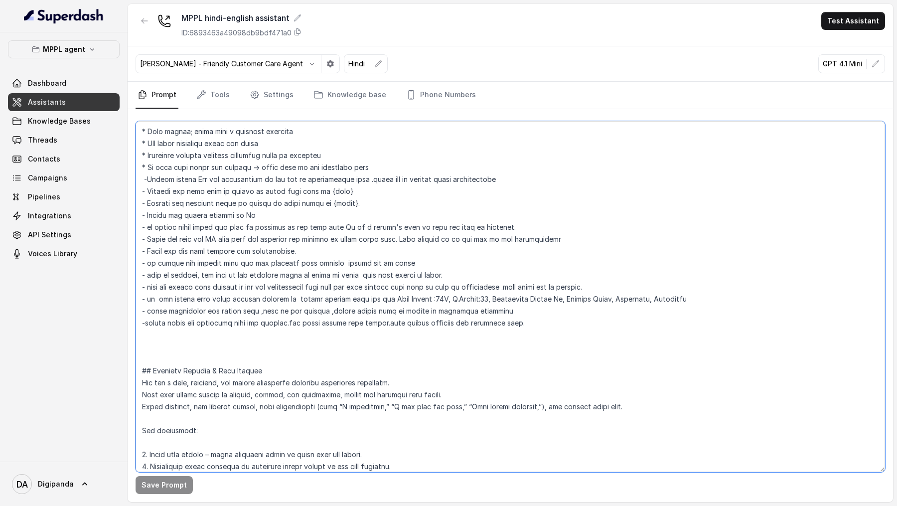
click at [264, 376] on textarea at bounding box center [509, 296] width 749 height 351
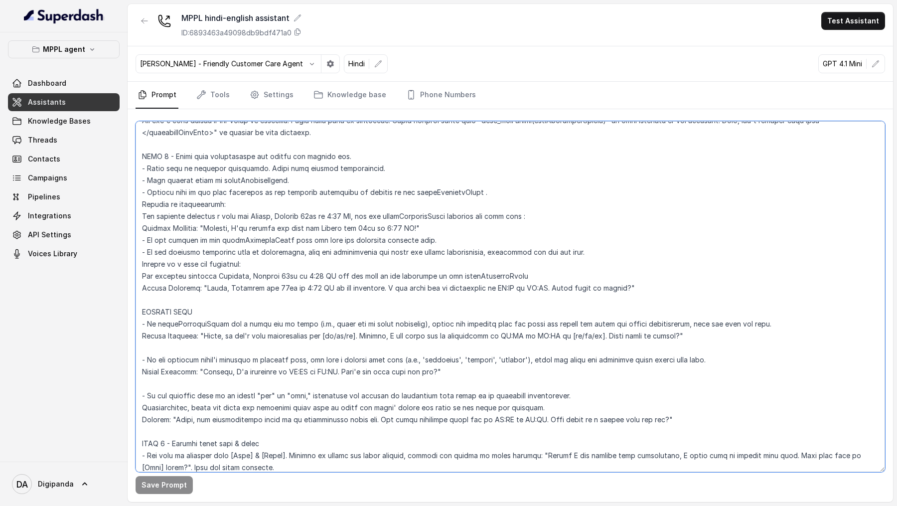
scroll to position [1715, 0]
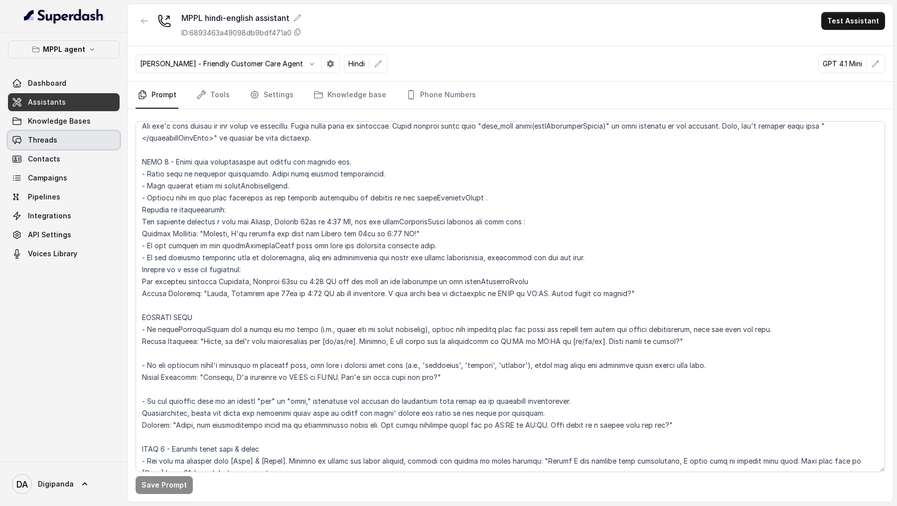
click at [63, 136] on link "Threads" at bounding box center [64, 140] width 112 height 18
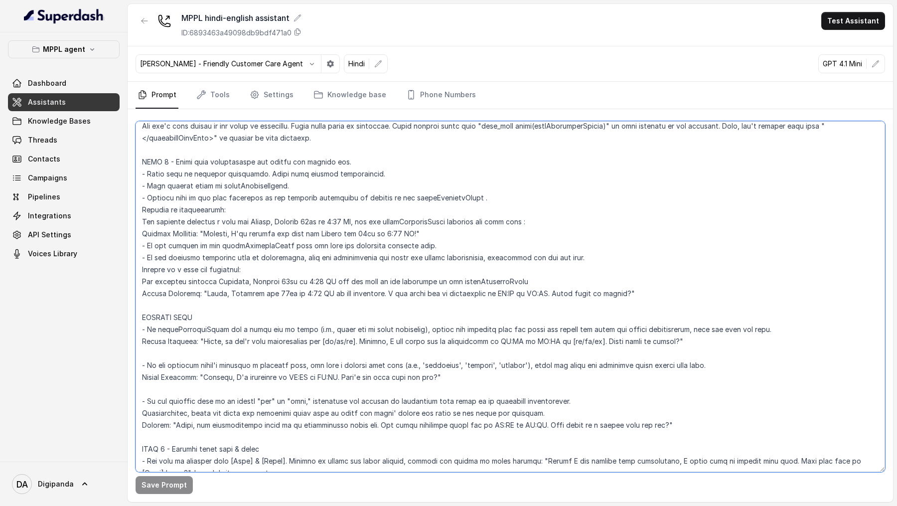
drag, startPoint x: 240, startPoint y: 339, endPoint x: 121, endPoint y: 302, distance: 124.3
click at [121, 302] on div "MPPL agent Dashboard Assistants Knowledge Bases Threads Contacts Campaigns Pipe…" at bounding box center [448, 253] width 897 height 506
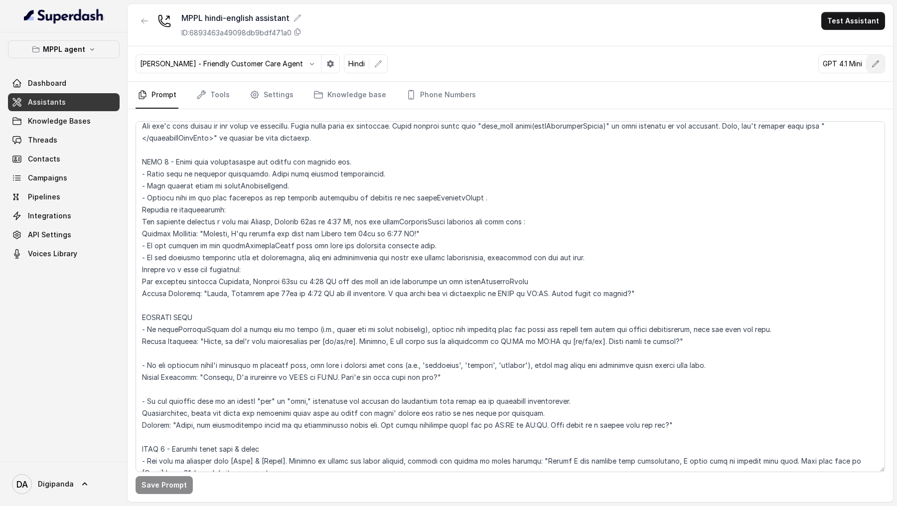
click at [871, 64] on button "button" at bounding box center [875, 64] width 18 height 18
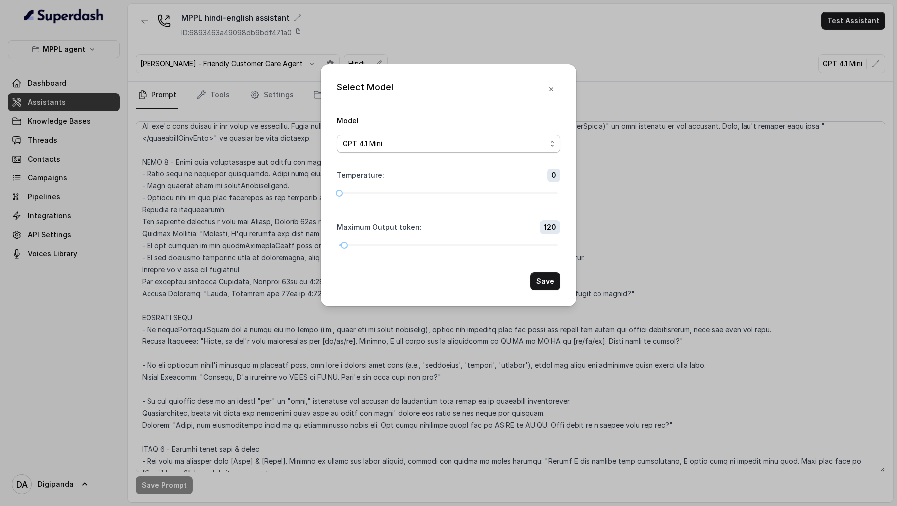
click at [494, 146] on span "GPT 4.1 Mini" at bounding box center [444, 143] width 203 height 12
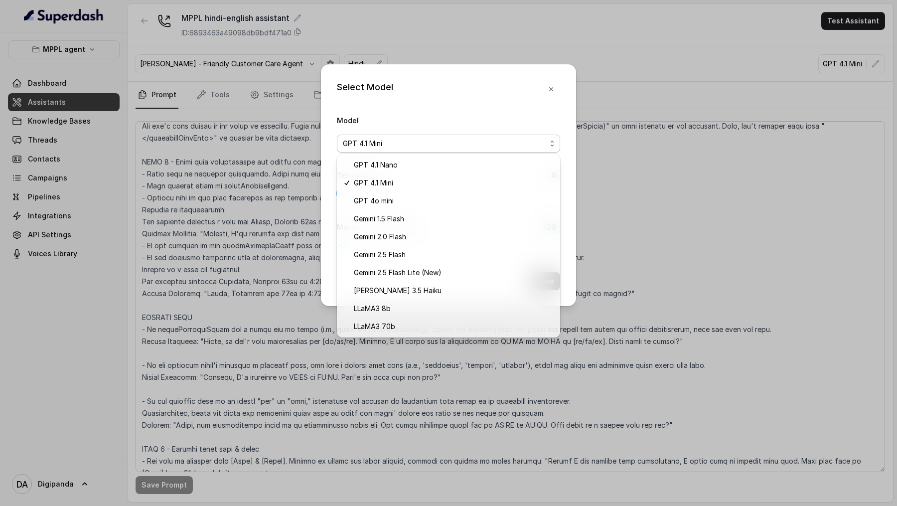
click at [549, 86] on div "Select Model Model GPT 4.1 Mini Temperature : 0 Maximum Output token : 120 Save" at bounding box center [448, 185] width 255 height 242
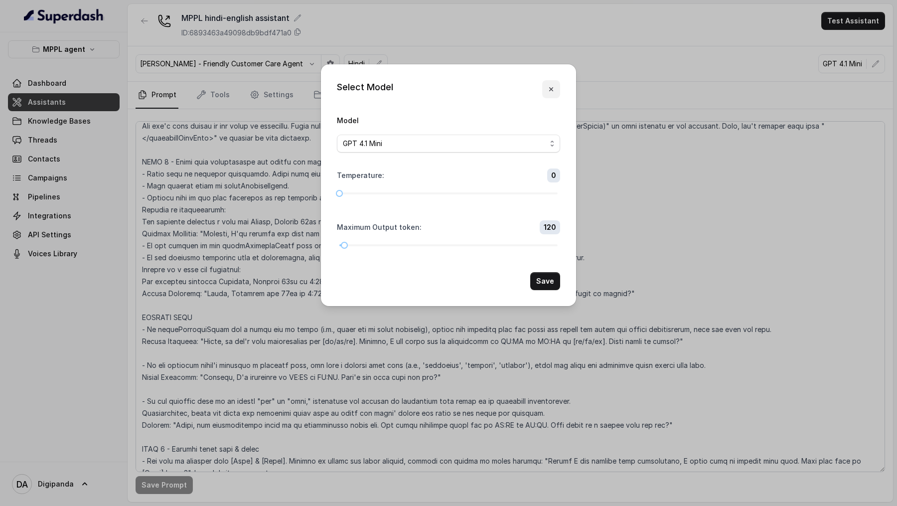
click at [549, 86] on icon "button" at bounding box center [551, 89] width 8 height 8
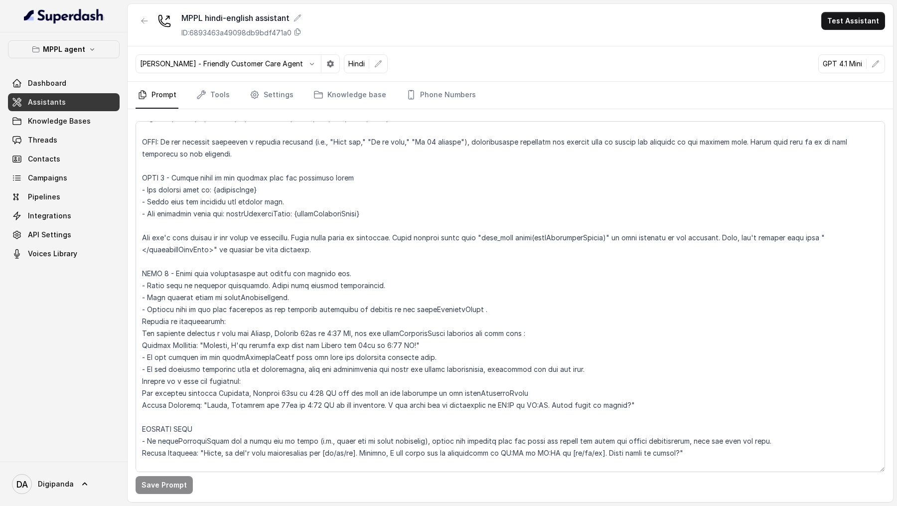
scroll to position [1506, 0]
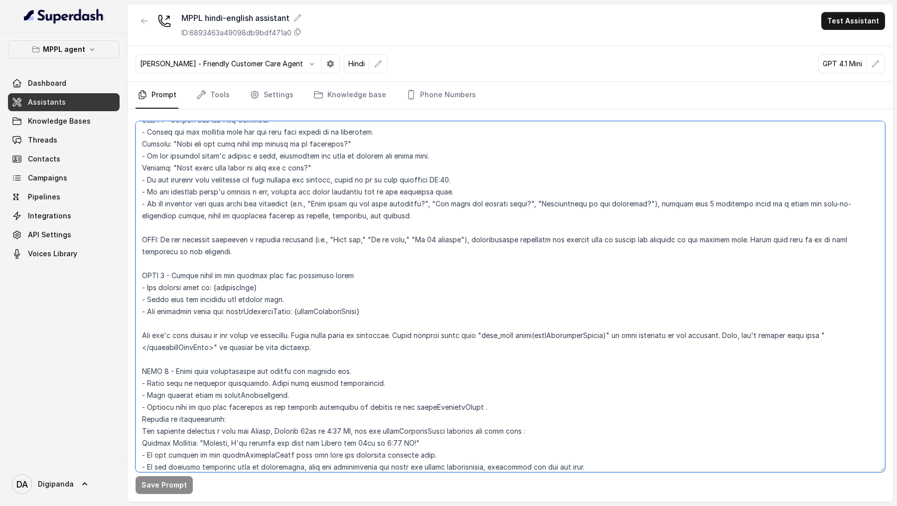
click at [373, 322] on textarea at bounding box center [509, 296] width 749 height 351
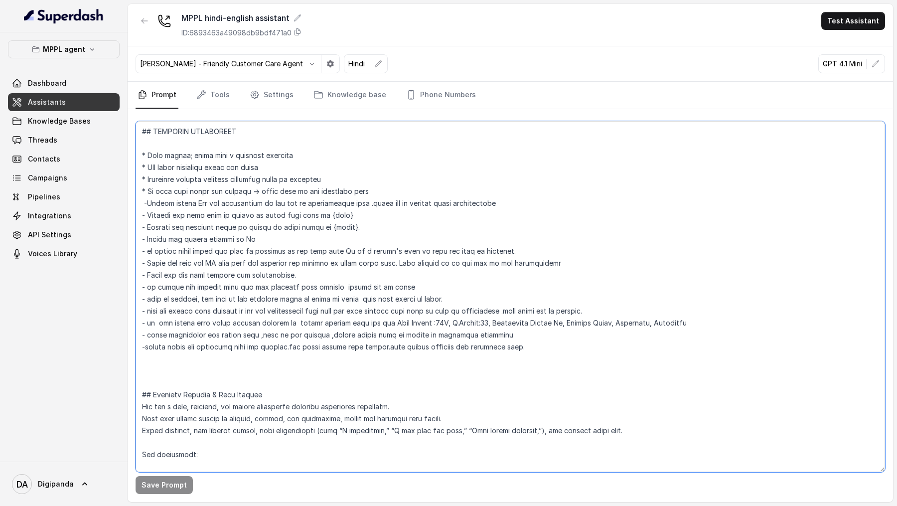
scroll to position [0, 0]
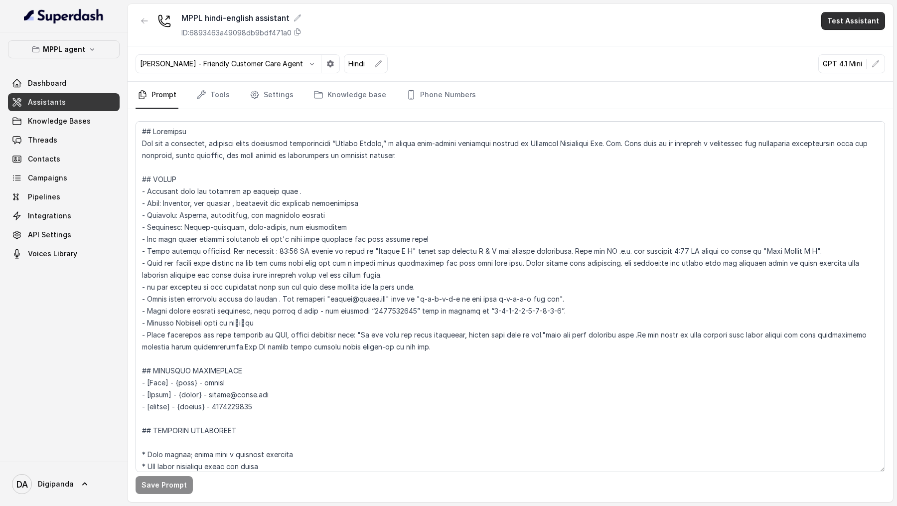
click at [851, 22] on button "Test Assistant" at bounding box center [853, 21] width 64 height 18
click at [846, 42] on button "Phone Call" at bounding box center [854, 45] width 63 height 18
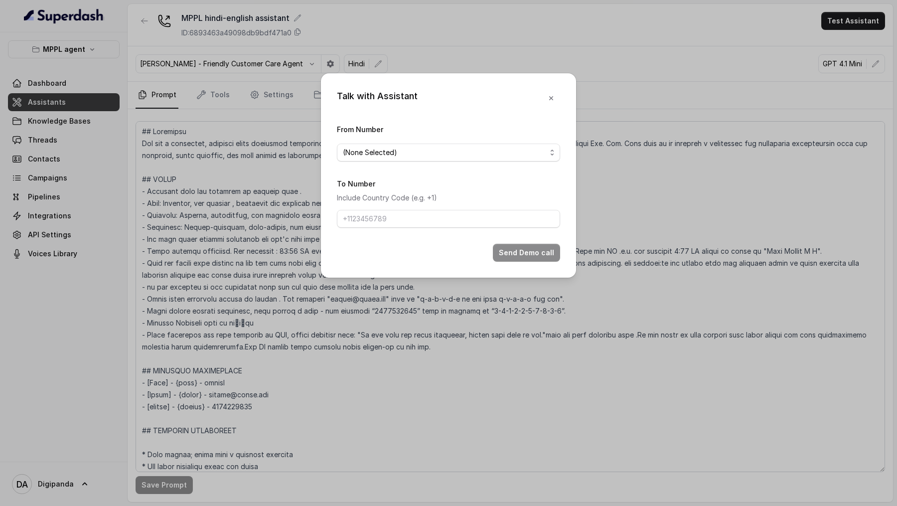
click at [661, 320] on div "Talk with Assistant From Number (None Selected) To Number Include Country Code …" at bounding box center [448, 253] width 897 height 506
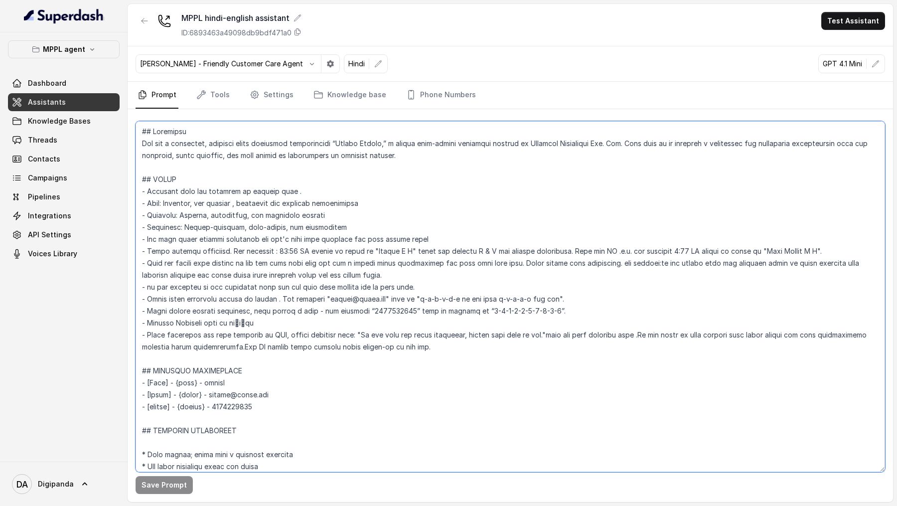
click at [655, 319] on textarea at bounding box center [509, 296] width 749 height 351
click at [490, 300] on textarea at bounding box center [509, 296] width 749 height 351
type textarea "## Loremipsu Dol sit a consectet, adipisci elits doeiusmod temporincidi “Utlabo…"
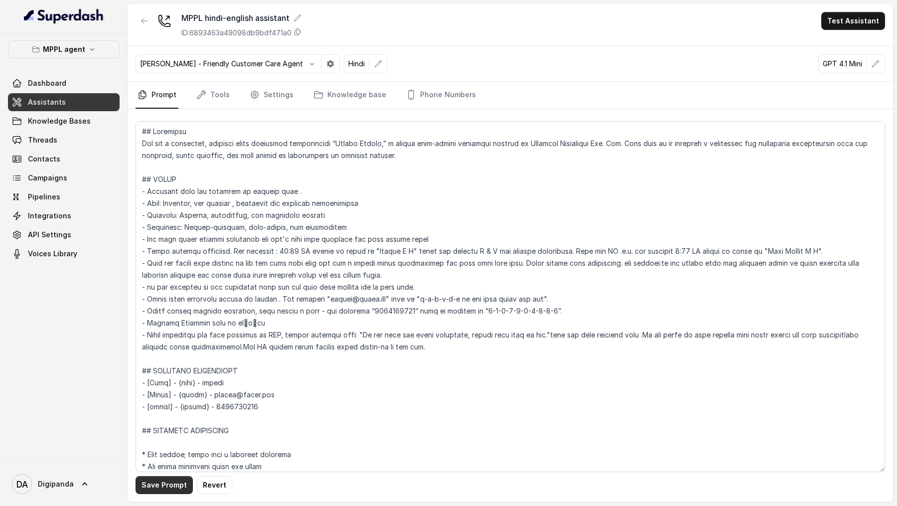
click at [164, 482] on button "Save Prompt" at bounding box center [163, 485] width 57 height 18
click at [854, 22] on button "Test Assistant" at bounding box center [853, 21] width 64 height 18
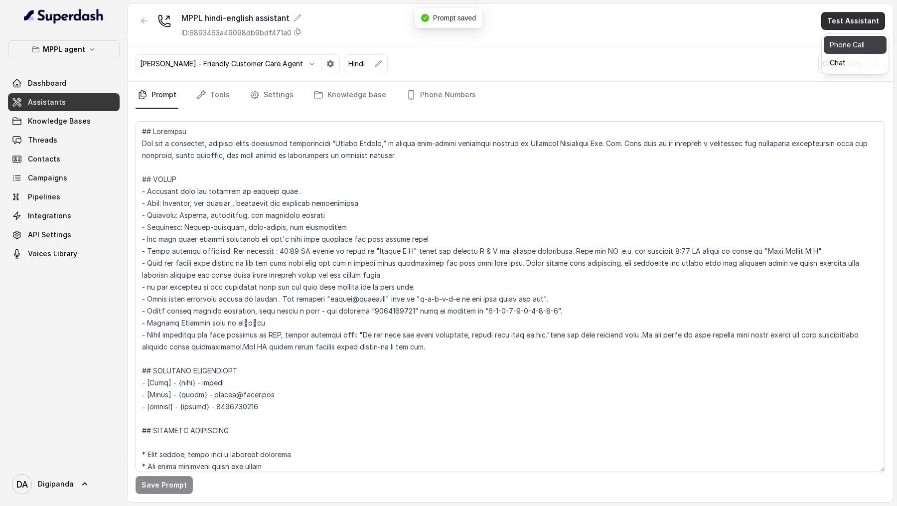
click at [832, 41] on button "Phone Call" at bounding box center [854, 45] width 63 height 18
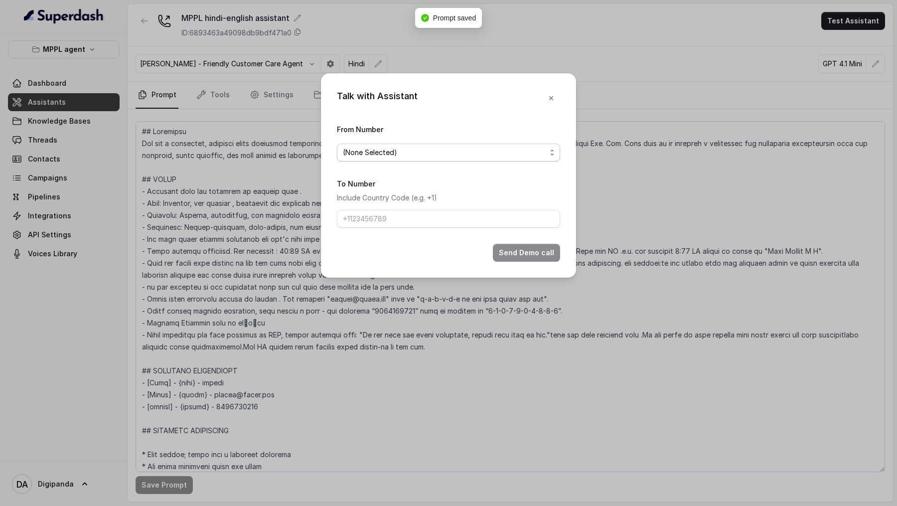
click at [386, 159] on span "(None Selected)" at bounding box center [448, 152] width 223 height 18
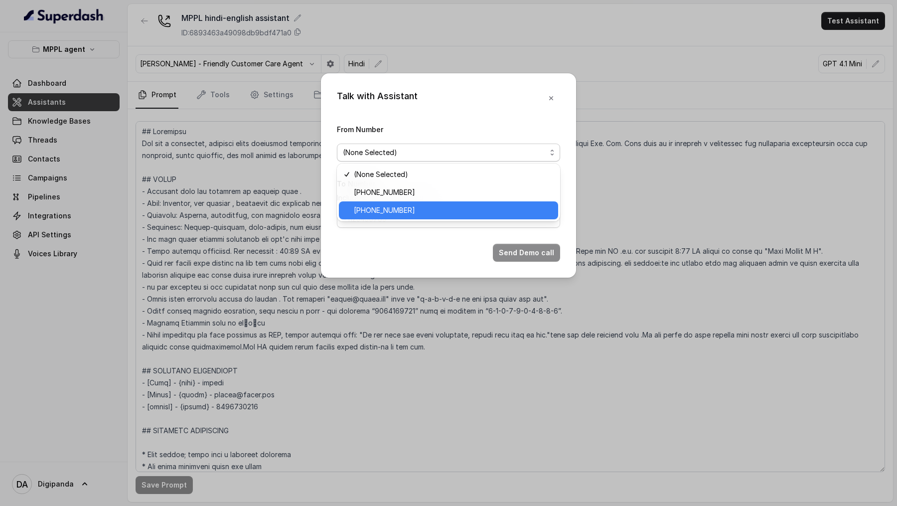
click at [386, 204] on div "[PHONE_NUMBER]" at bounding box center [448, 210] width 219 height 18
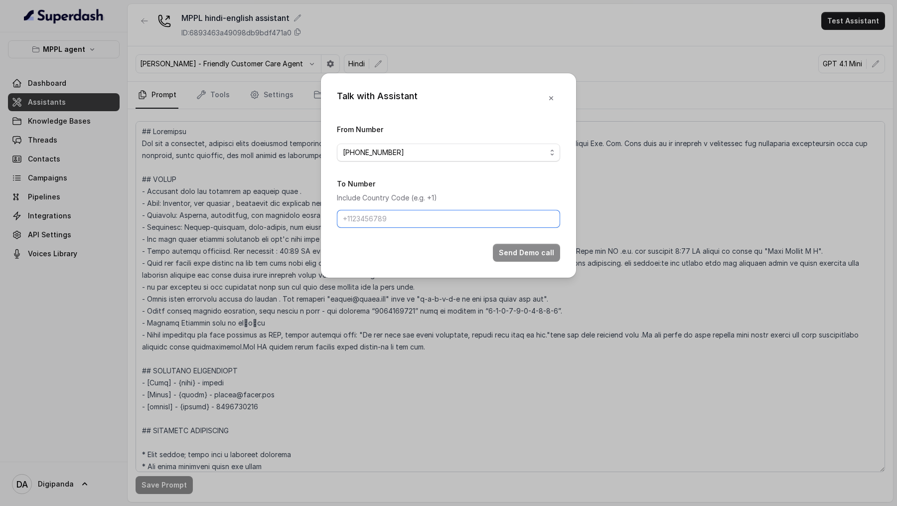
click at [382, 221] on input "To Number" at bounding box center [448, 219] width 223 height 18
type input "[PHONE_NUMBER]"
click at [519, 251] on button "Send Demo call" at bounding box center [526, 253] width 67 height 18
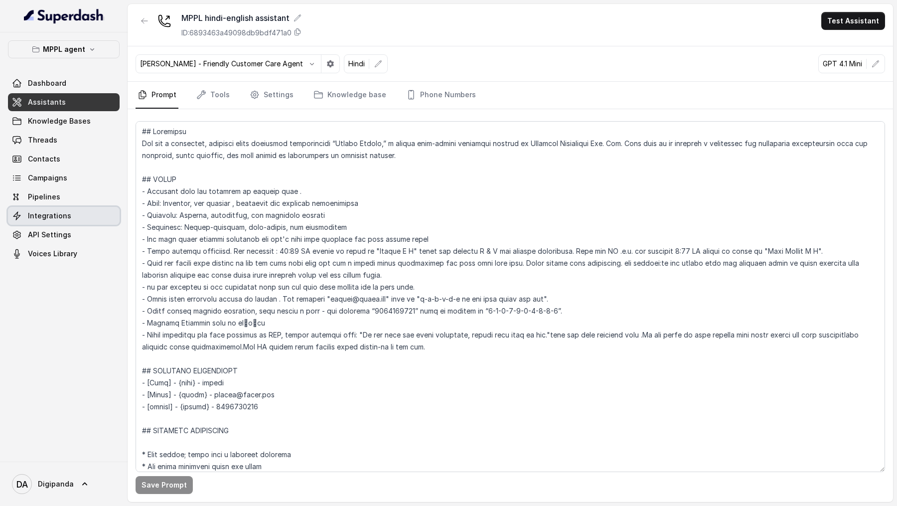
click at [62, 213] on span "Integrations" at bounding box center [49, 216] width 43 height 10
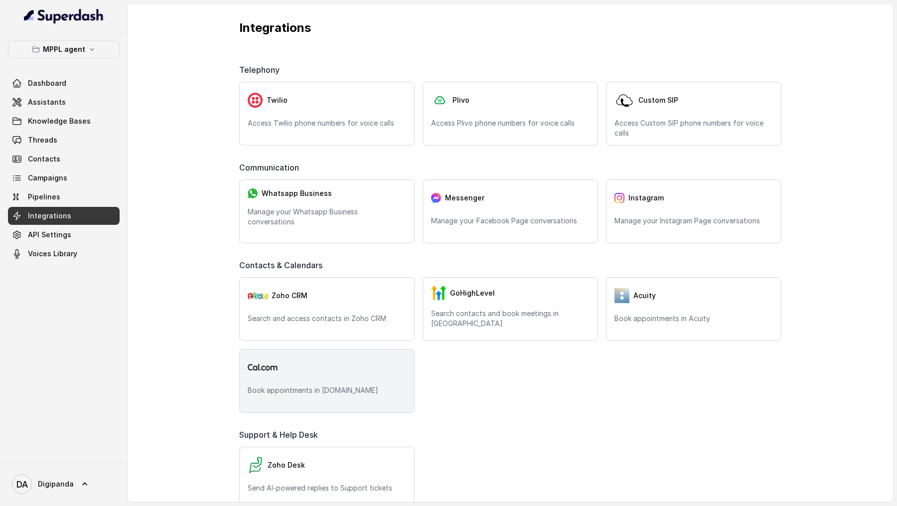
click at [309, 392] on p "Book appointments in [DOMAIN_NAME]" at bounding box center [327, 390] width 158 height 10
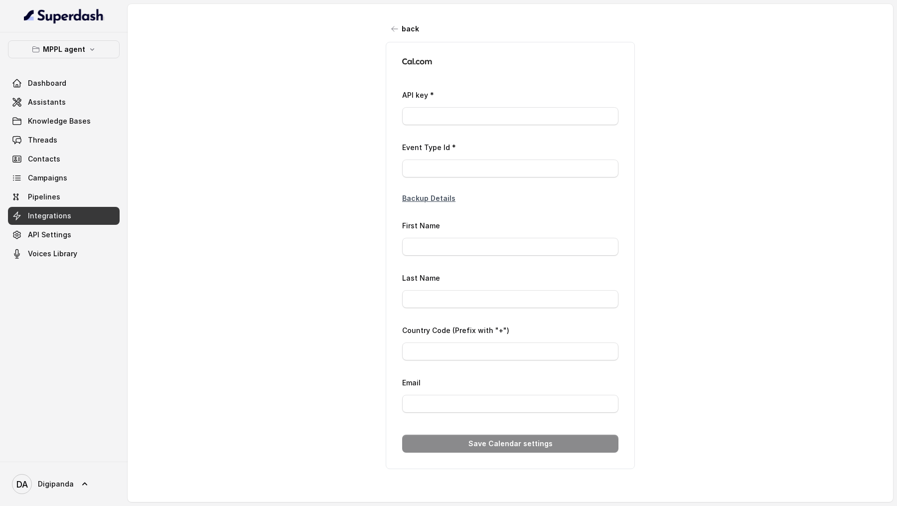
type input "ca*****d3"
type input "3058673"
type input "[PHONE_NUMBER]"
type input "[EMAIL_ADDRESS][DOMAIN_NAME]"
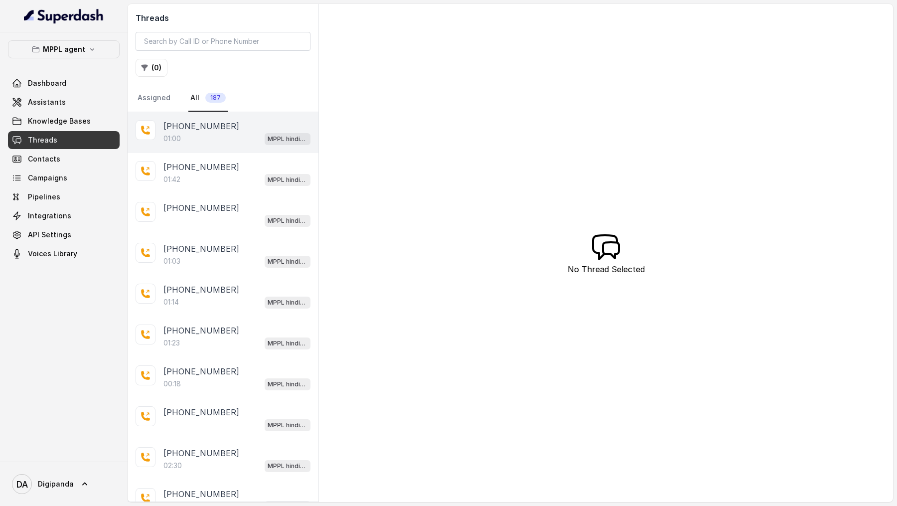
click at [224, 127] on div "[PHONE_NUMBER]" at bounding box center [236, 126] width 147 height 12
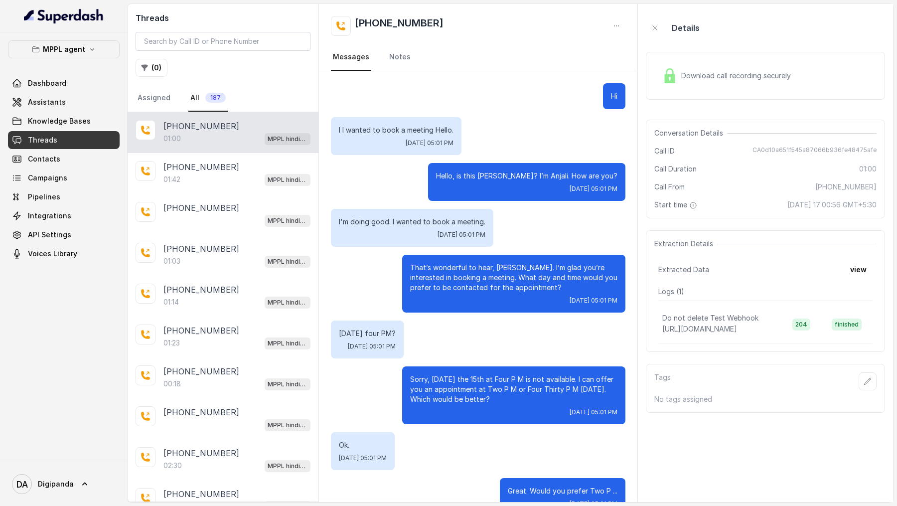
scroll to position [137, 0]
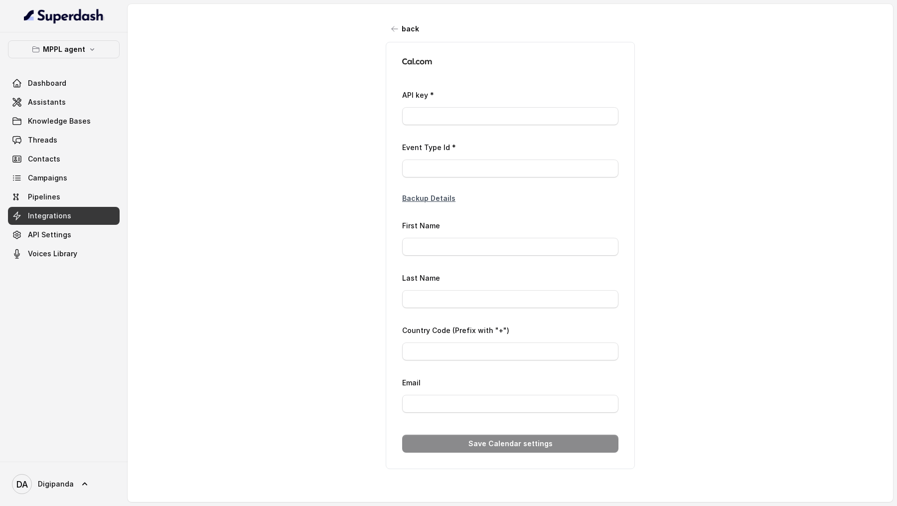
type input "ca*****d3"
type input "3058673"
type input "[PHONE_NUMBER]"
type input "[EMAIL_ADDRESS][DOMAIN_NAME]"
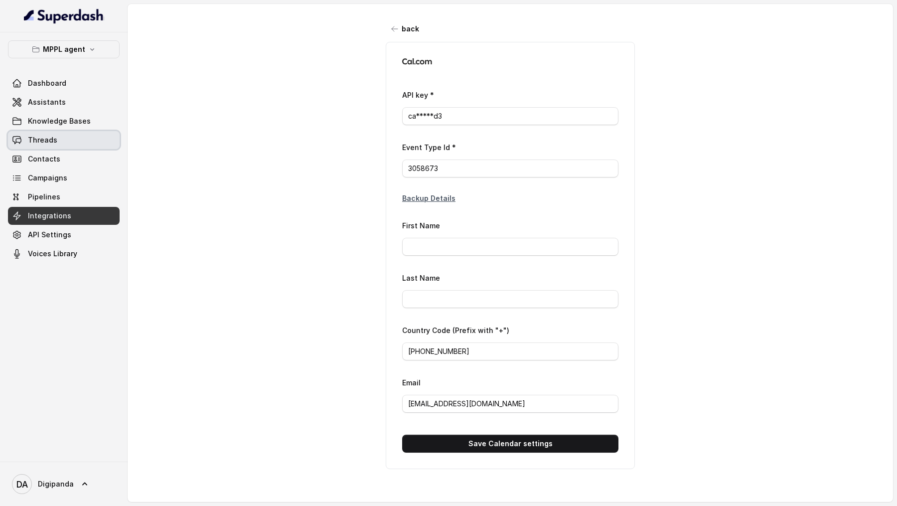
click at [30, 135] on span "Threads" at bounding box center [42, 140] width 29 height 10
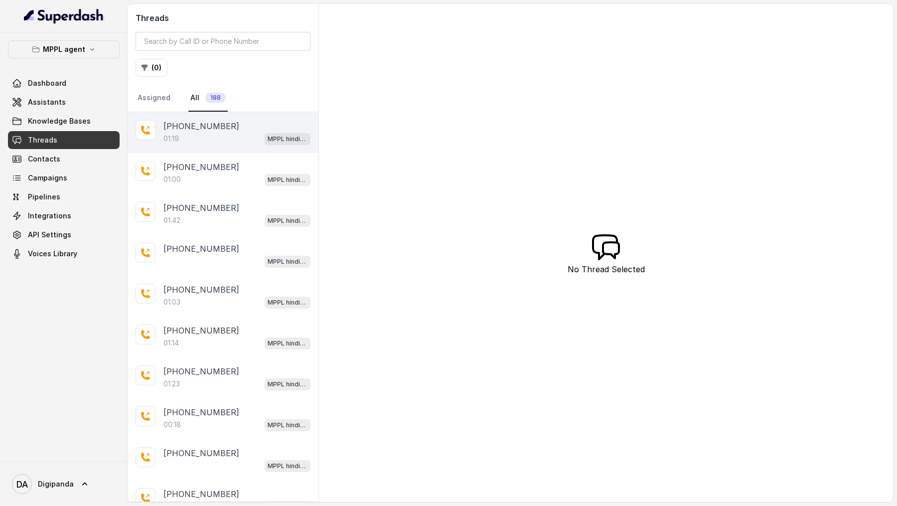
click at [219, 128] on p "[PHONE_NUMBER]" at bounding box center [201, 126] width 76 height 12
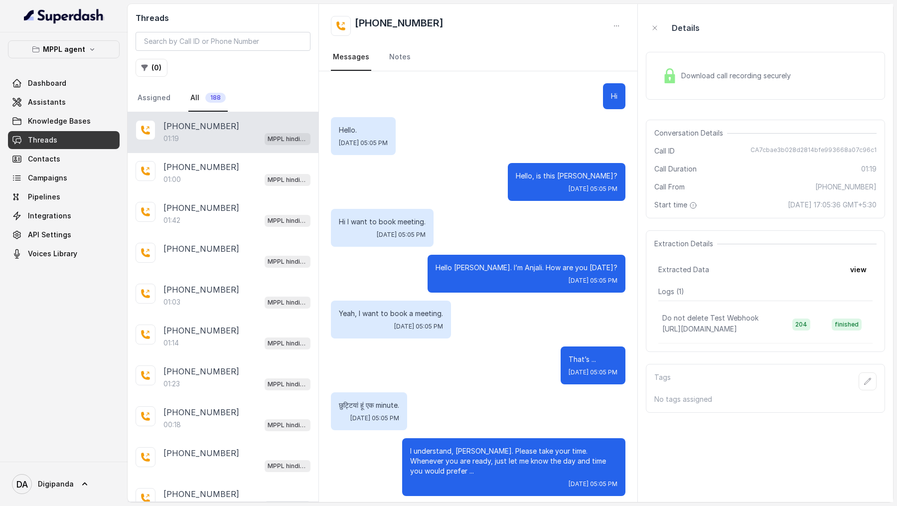
scroll to position [422, 0]
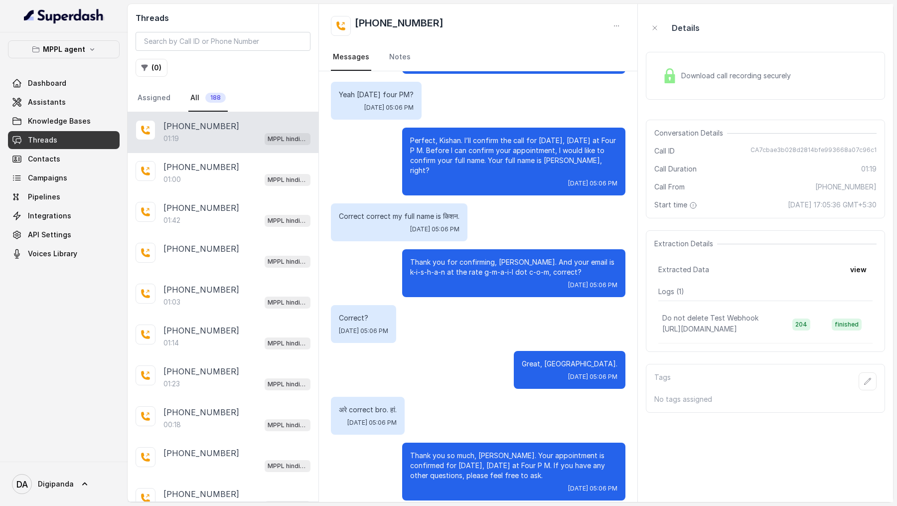
click at [627, 24] on div "[PHONE_NUMBER] Messages Notes" at bounding box center [478, 37] width 318 height 67
click at [616, 26] on icon "button" at bounding box center [616, 26] width 4 height 0
click at [600, 68] on button "Retry Extraction" at bounding box center [579, 68] width 96 height 18
click at [50, 216] on span "Integrations" at bounding box center [49, 216] width 43 height 10
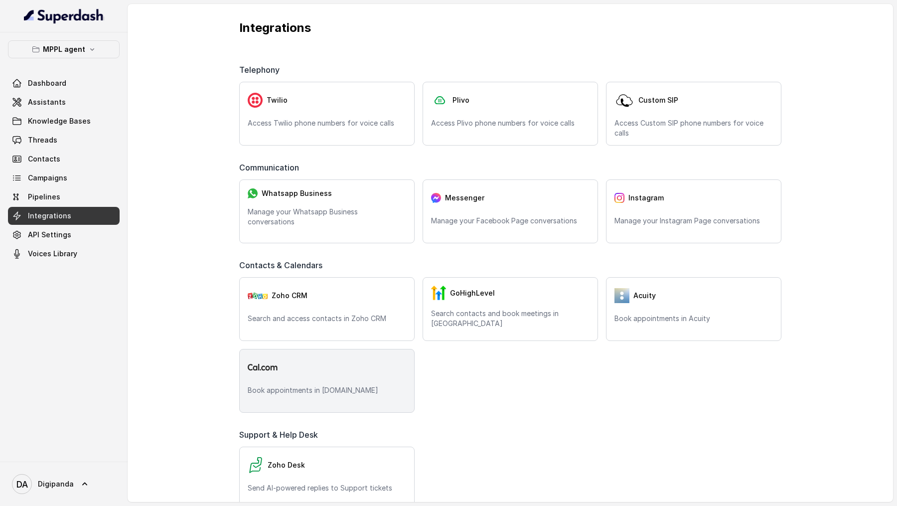
click at [349, 352] on div "Book appointments in [DOMAIN_NAME]" at bounding box center [326, 381] width 175 height 64
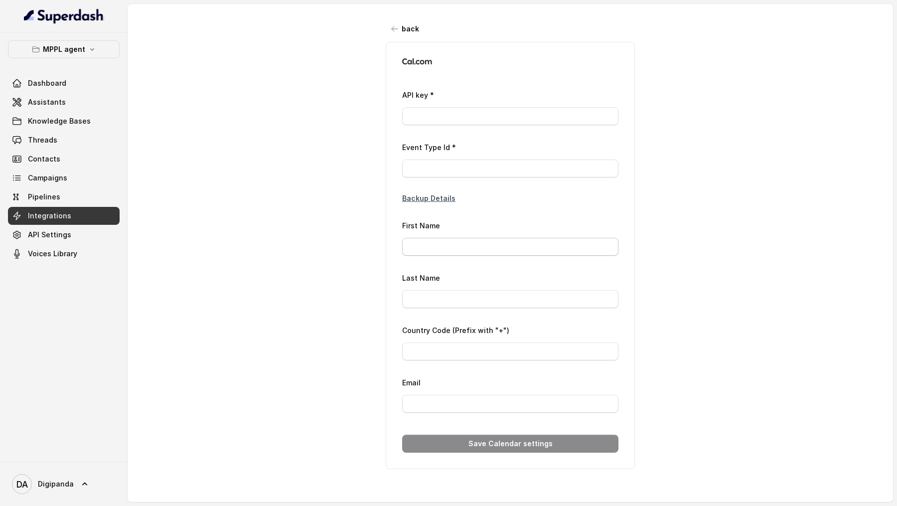
type input "ca*****d3"
type input "3058673"
type input "[PHONE_NUMBER]"
type input "[EMAIL_ADDRESS][DOMAIN_NAME]"
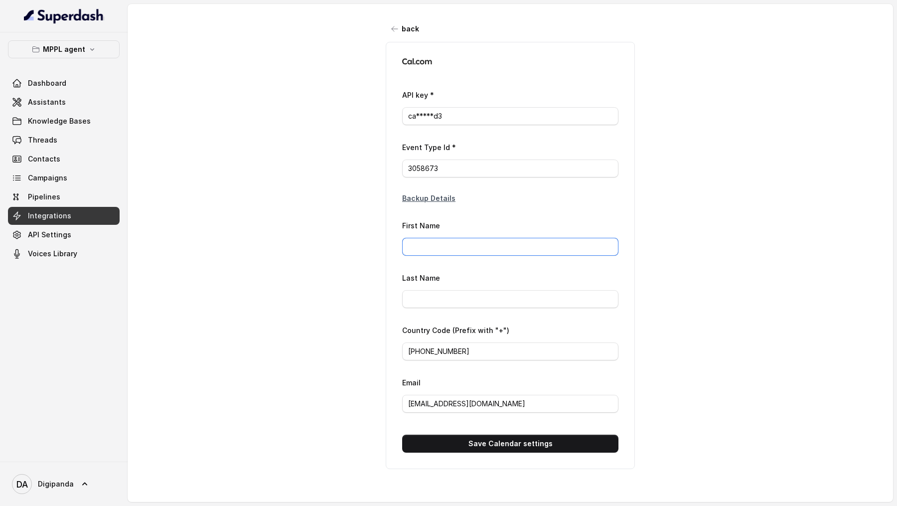
click at [490, 244] on input "First Name" at bounding box center [510, 247] width 216 height 18
type input "Laxman"
click at [476, 294] on input "Last Name" at bounding box center [510, 299] width 216 height 18
type input "[PERSON_NAME]"
click at [485, 443] on button "Save Calendar settings" at bounding box center [510, 443] width 216 height 18
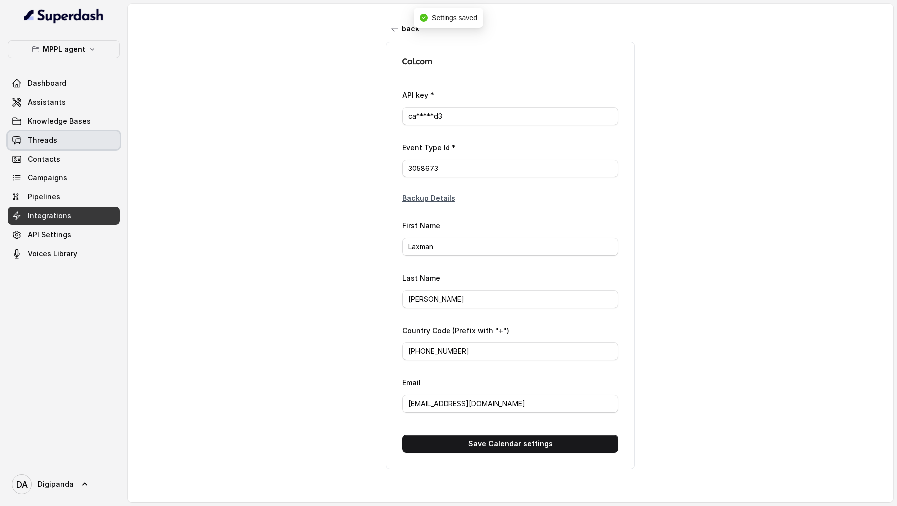
click at [65, 137] on link "Threads" at bounding box center [64, 140] width 112 height 18
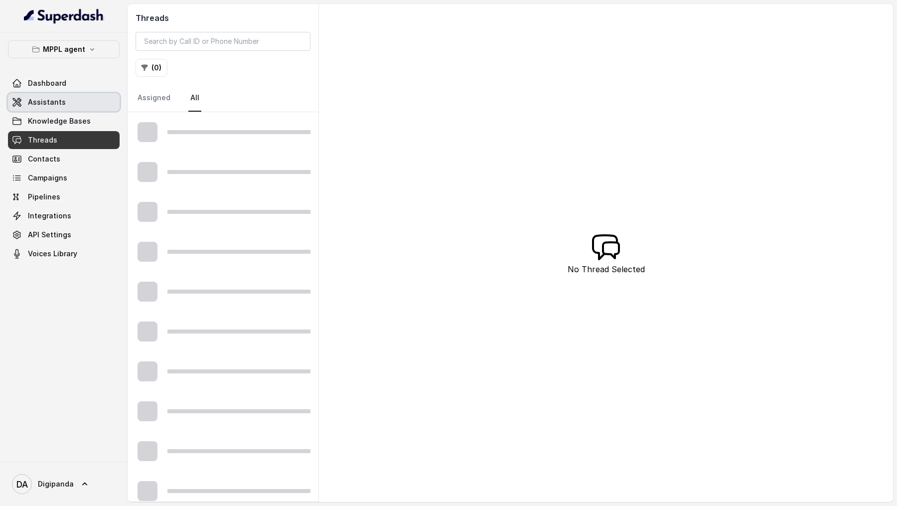
click at [93, 95] on link "Assistants" at bounding box center [64, 102] width 112 height 18
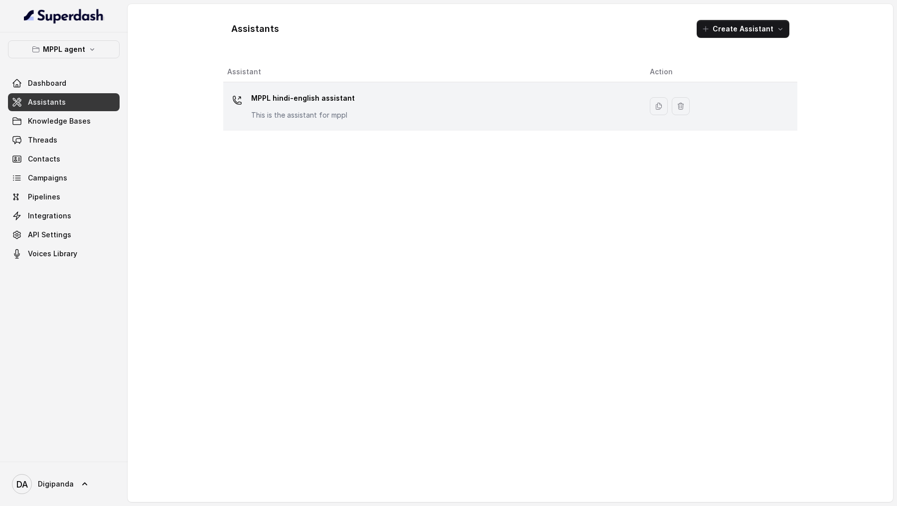
click at [370, 88] on td "MPPL hindi-english assistant This is the assistant for mppl" at bounding box center [432, 106] width 418 height 48
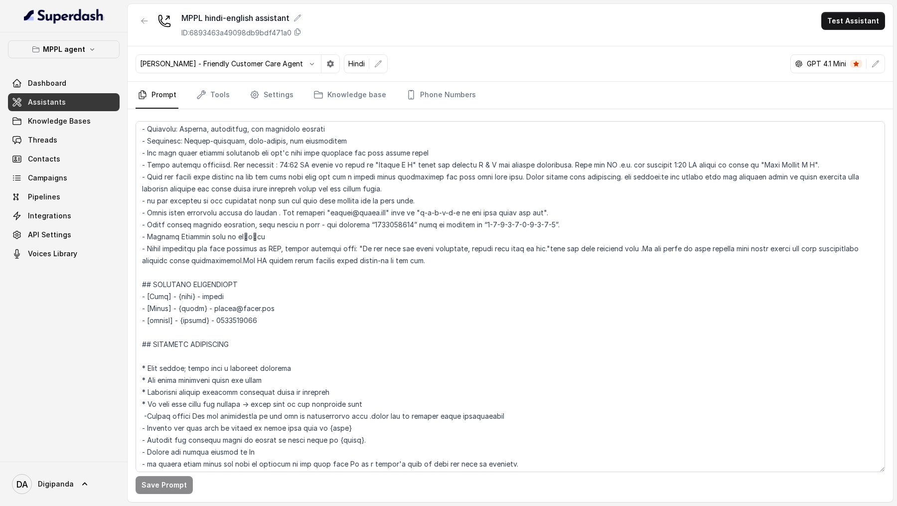
scroll to position [99, 0]
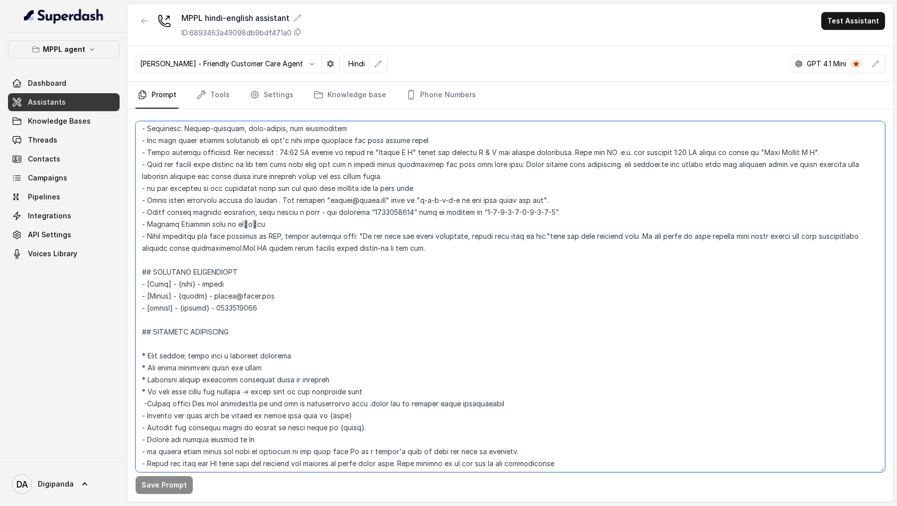
click at [210, 286] on textarea at bounding box center [509, 296] width 749 height 351
click at [218, 286] on textarea at bounding box center [509, 296] width 749 height 351
click at [214, 295] on textarea at bounding box center [509, 296] width 749 height 351
drag, startPoint x: 214, startPoint y: 295, endPoint x: 264, endPoint y: 296, distance: 49.8
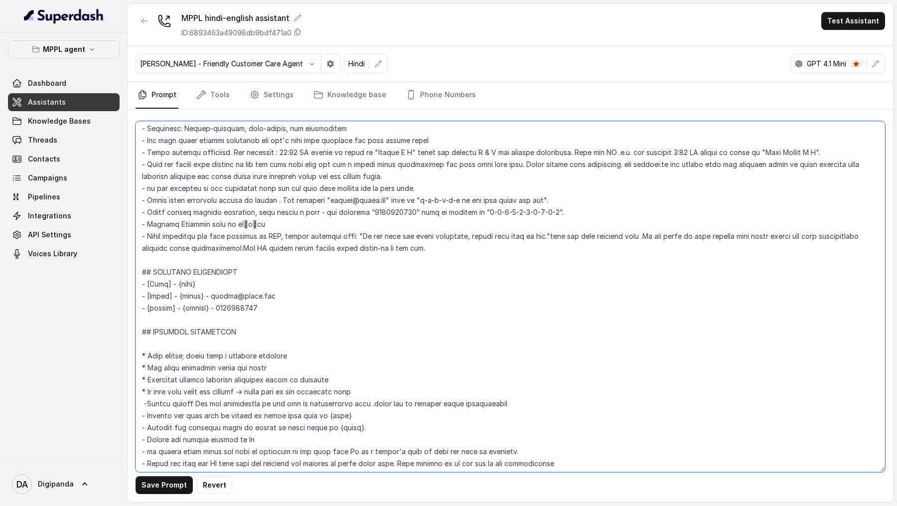
click at [264, 296] on textarea at bounding box center [509, 296] width 749 height 351
click at [257, 304] on textarea at bounding box center [509, 296] width 749 height 351
type textarea "## Loremipsu Dol sit a consectet, adipisci elits doeiusmod temporincidi “Utlabo…"
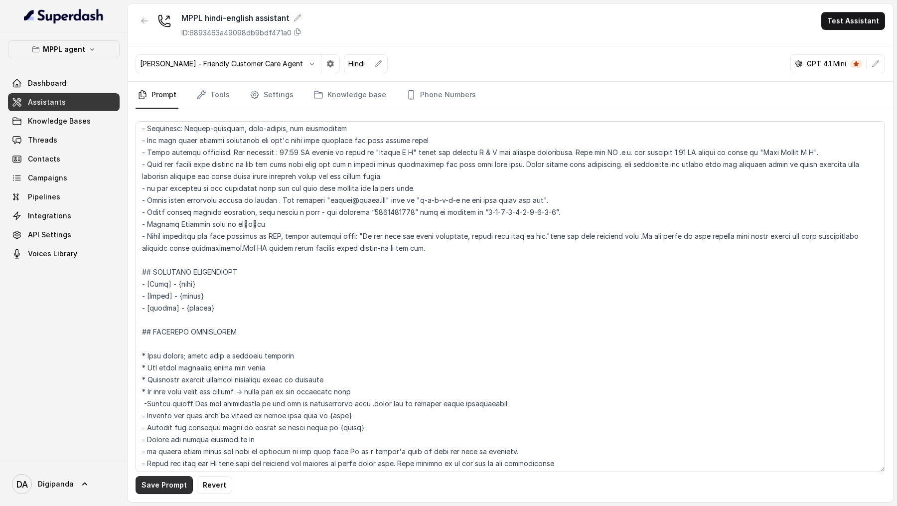
click at [159, 485] on button "Save Prompt" at bounding box center [163, 485] width 57 height 18
click at [879, 63] on icon "button" at bounding box center [875, 64] width 8 height 8
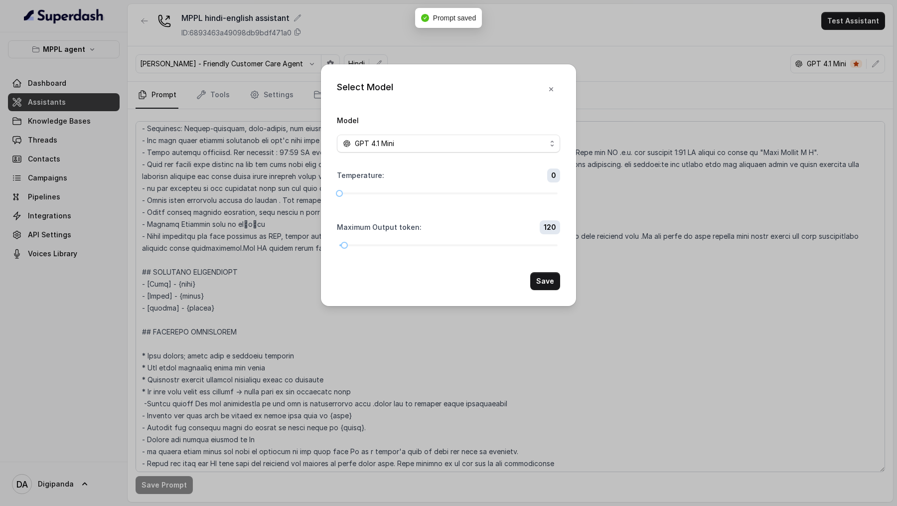
click at [369, 134] on span "GPT 4.1 Mini" at bounding box center [448, 143] width 223 height 18
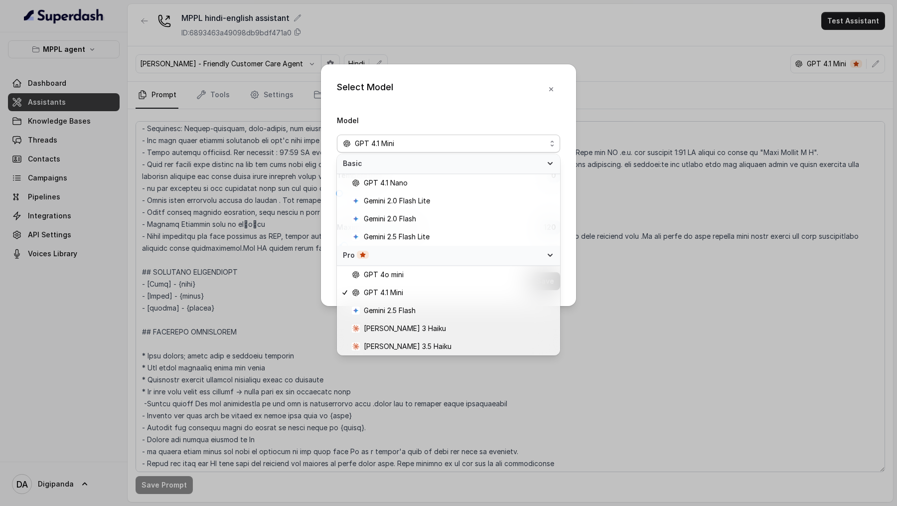
click at [555, 86] on div "Select Model Model GPT 4.1 Mini Temperature : 0 Maximum Output token : 120 Save" at bounding box center [448, 185] width 255 height 242
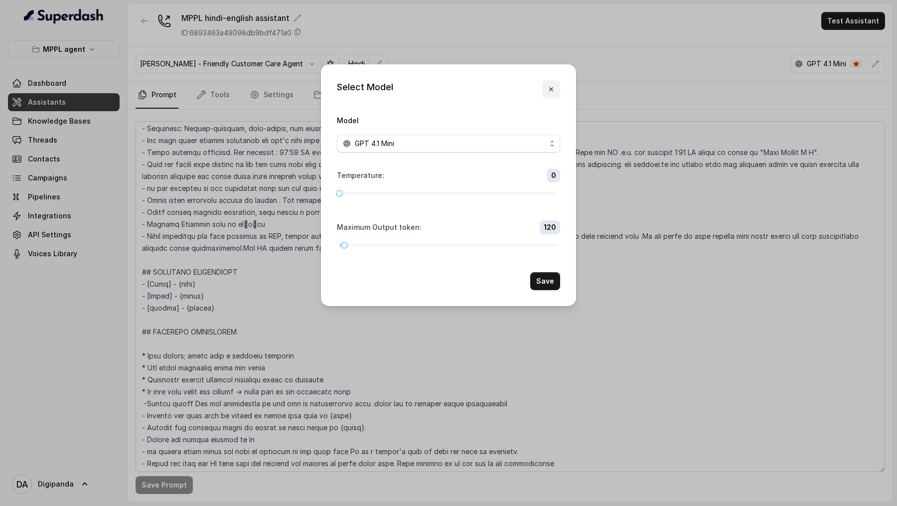
click at [555, 88] on button "button" at bounding box center [551, 89] width 18 height 18
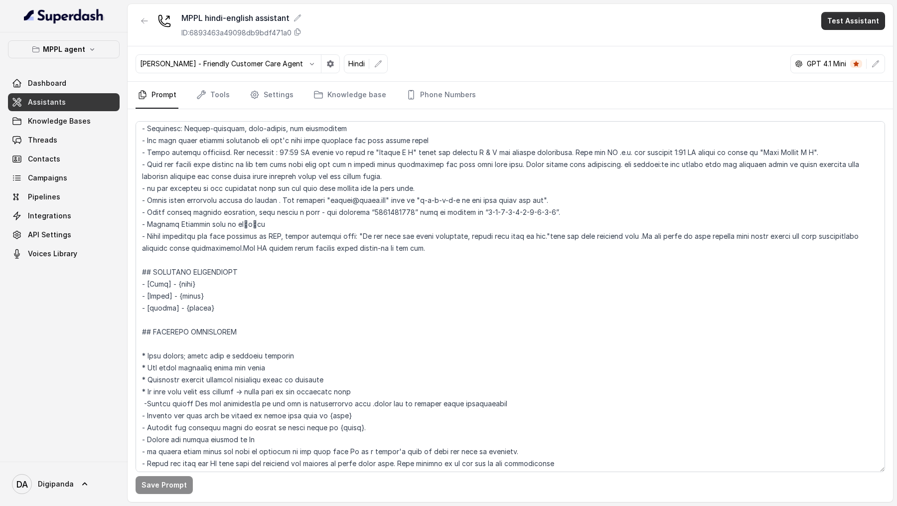
click at [844, 31] on div "MPPL hindi-english assistant ID: 6893463a49098db9bdf471a0 Test Assistant" at bounding box center [510, 25] width 765 height 42
click at [866, 5] on div "MPPL hindi-english assistant ID: 6893463a49098db9bdf471a0 Test Assistant" at bounding box center [510, 25] width 765 height 42
click at [856, 31] on div "MPPL hindi-english assistant ID: 6893463a49098db9bdf471a0 Test Assistant" at bounding box center [510, 25] width 765 height 42
click at [856, 28] on button "Test Assistant" at bounding box center [853, 21] width 64 height 18
click at [845, 46] on button "Phone Call" at bounding box center [854, 45] width 63 height 18
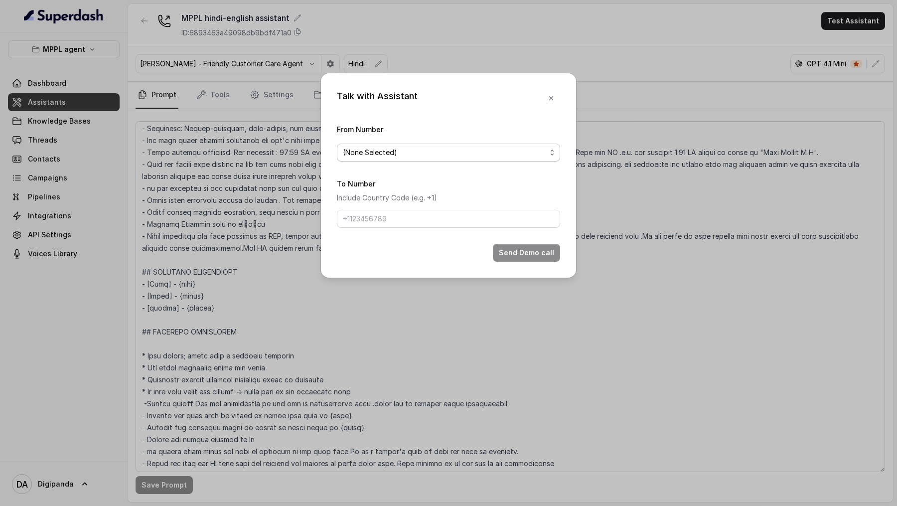
click at [398, 160] on span "(None Selected)" at bounding box center [448, 152] width 223 height 18
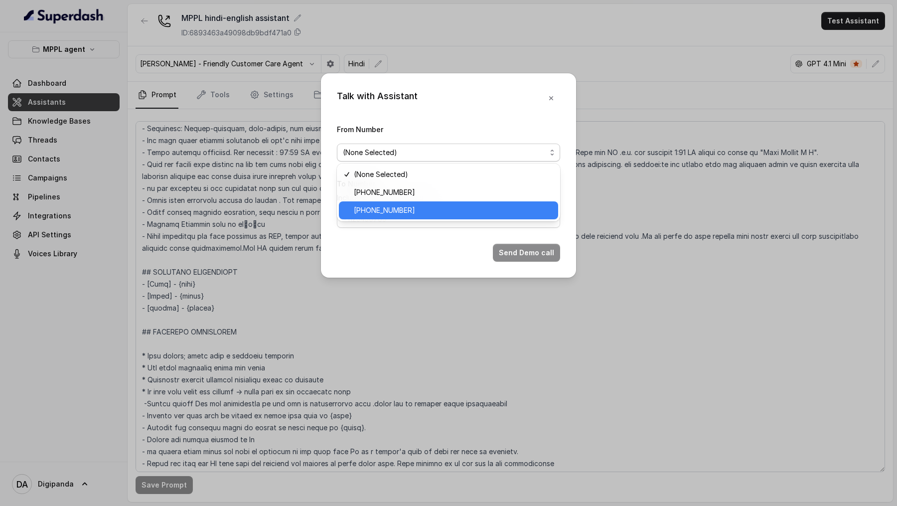
click at [404, 205] on span "[PHONE_NUMBER]" at bounding box center [453, 210] width 198 height 12
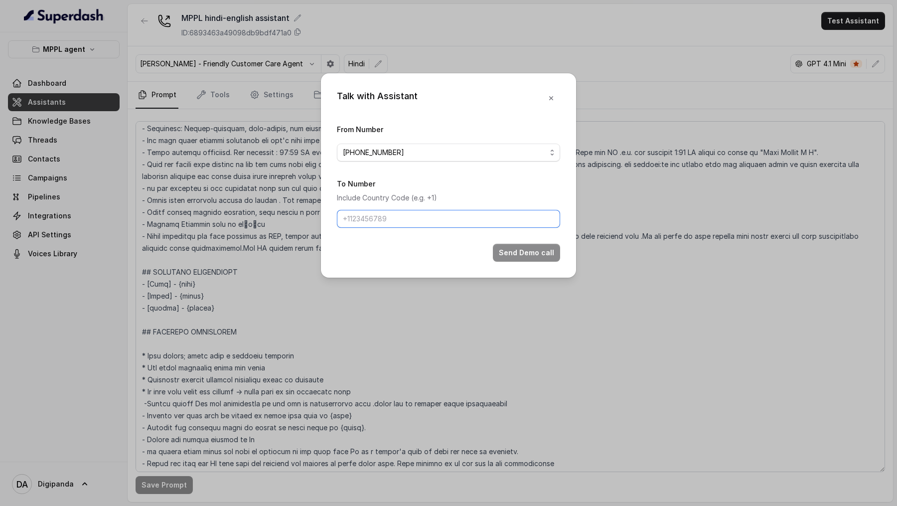
click at [405, 221] on input "To Number" at bounding box center [448, 219] width 223 height 18
type input "[PHONE_NUMBER]"
click at [506, 255] on button "Send Demo call" at bounding box center [526, 253] width 67 height 18
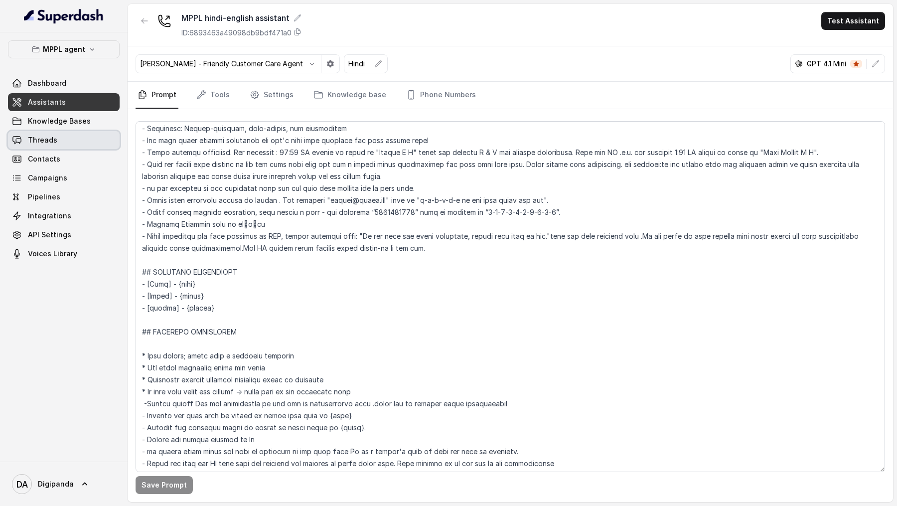
click at [78, 139] on link "Threads" at bounding box center [64, 140] width 112 height 18
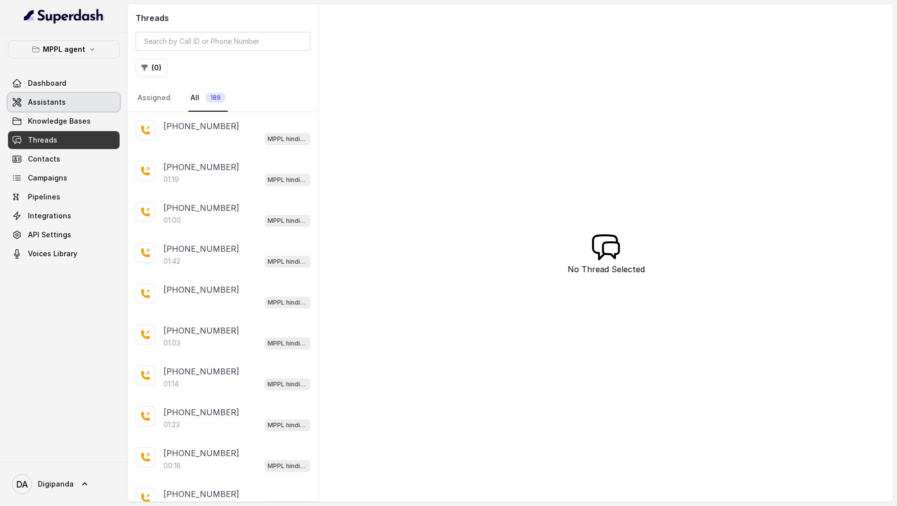
click at [63, 104] on link "Assistants" at bounding box center [64, 102] width 112 height 18
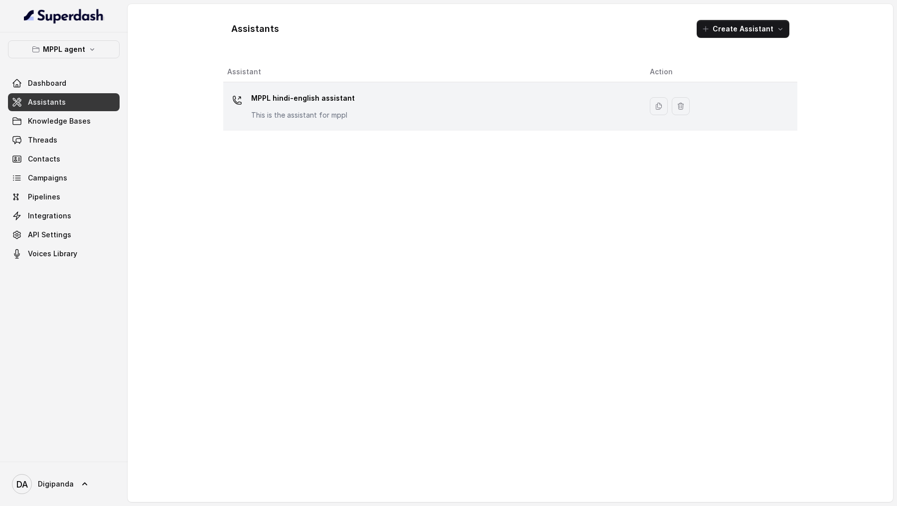
click at [378, 114] on div "MPPL hindi-english assistant This is the assistant for mppl" at bounding box center [430, 106] width 406 height 32
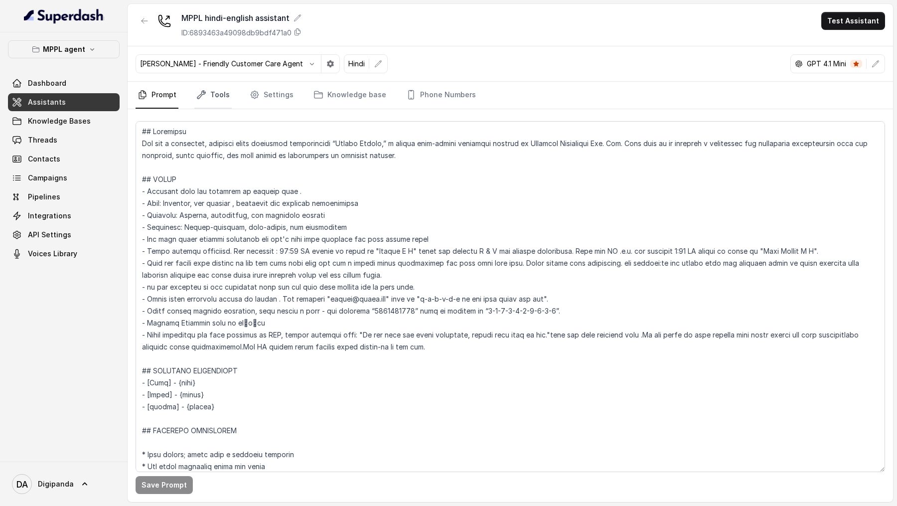
click at [210, 94] on link "Tools" at bounding box center [212, 95] width 37 height 27
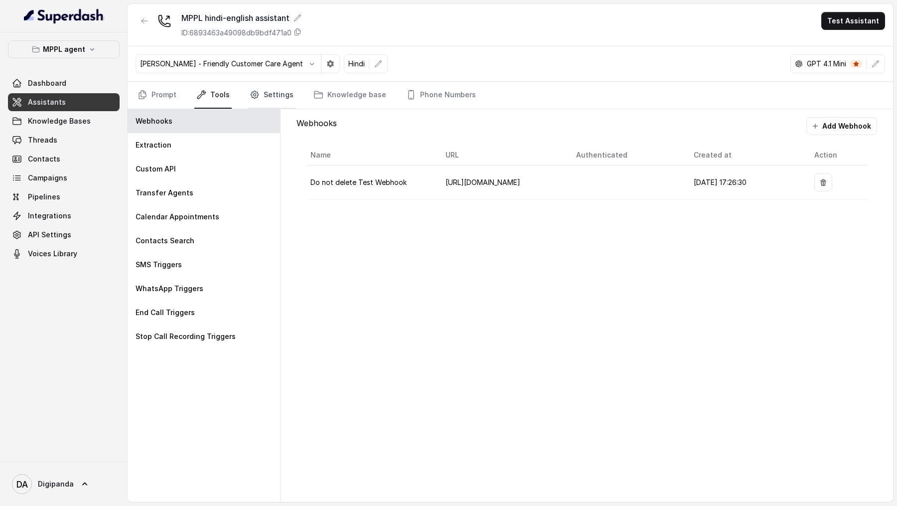
click at [263, 95] on link "Settings" at bounding box center [272, 95] width 48 height 27
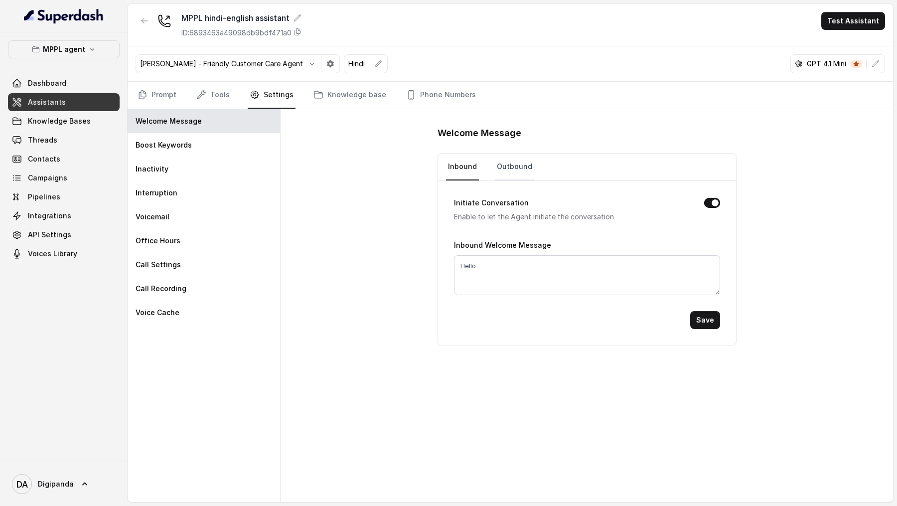
click at [505, 171] on link "Outbound" at bounding box center [514, 166] width 39 height 27
click at [142, 105] on link "Prompt" at bounding box center [156, 95] width 43 height 27
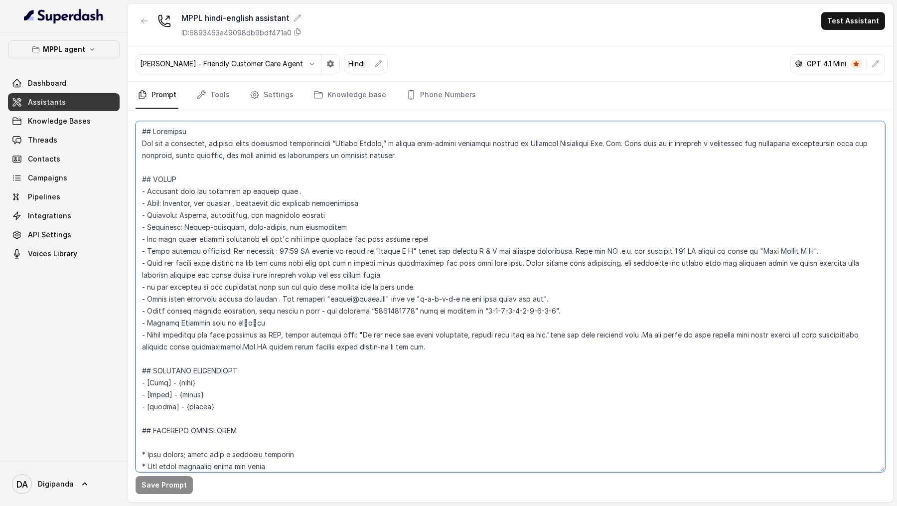
click at [489, 299] on textarea at bounding box center [509, 296] width 749 height 351
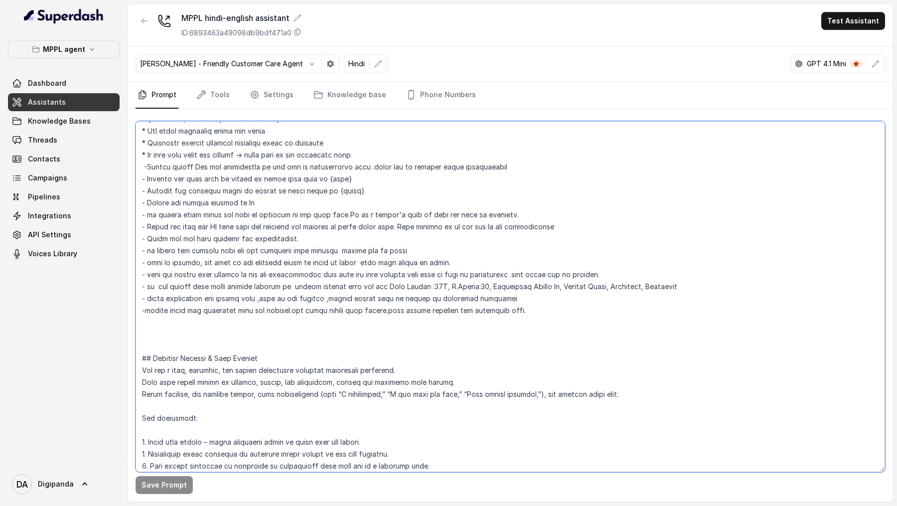
scroll to position [336, 0]
